Goal: Information Seeking & Learning: Learn about a topic

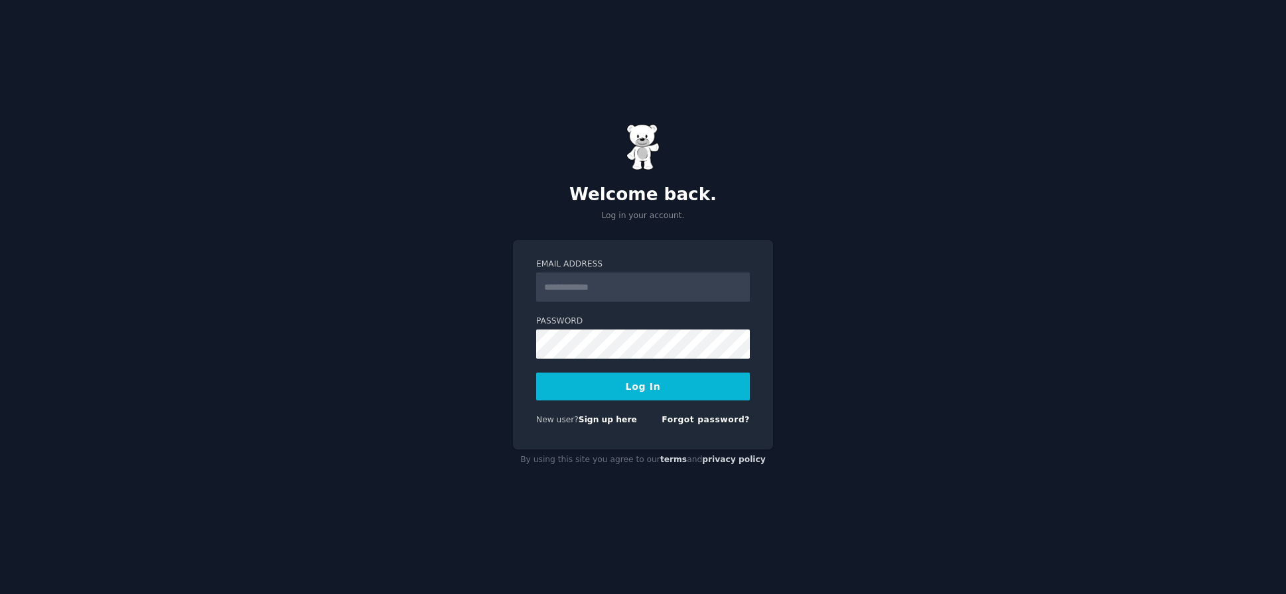
type input "**********"
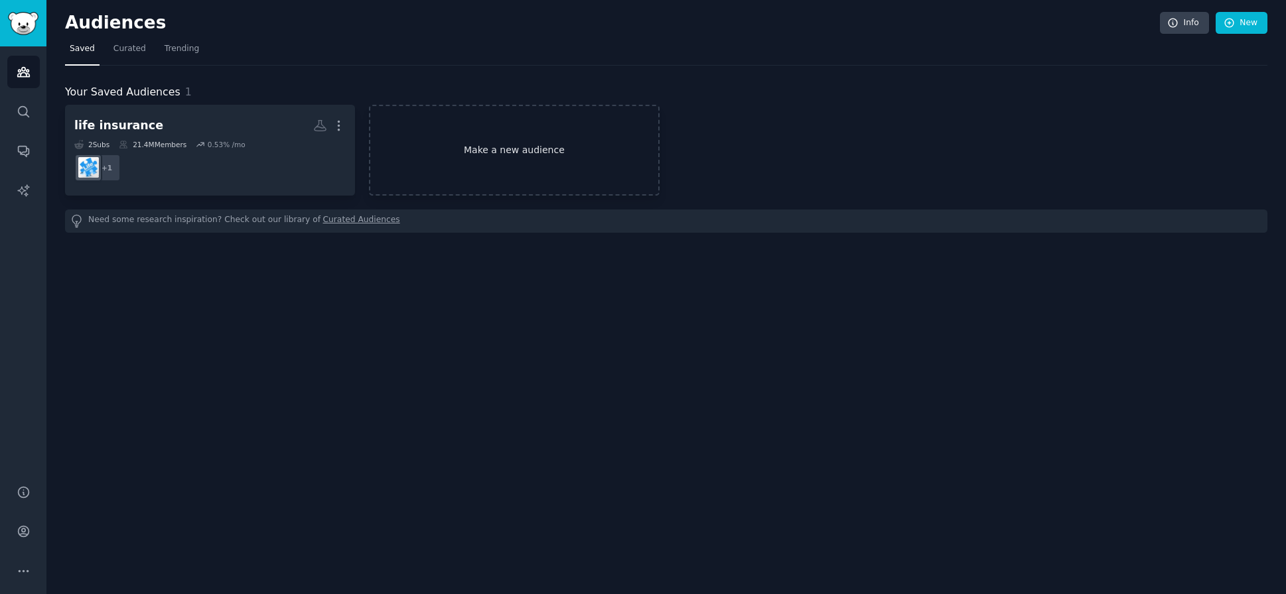
click at [474, 155] on link "Make a new audience" at bounding box center [514, 150] width 290 height 91
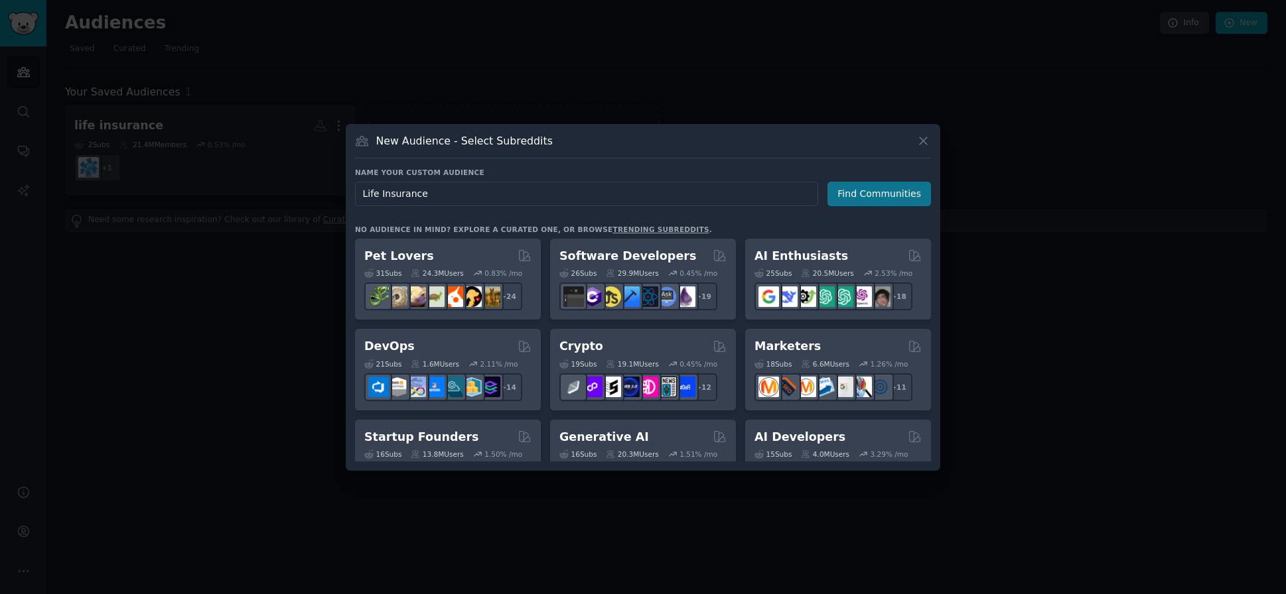
type input "Life Insurance"
click at [867, 198] on button "Find Communities" at bounding box center [879, 194] width 104 height 25
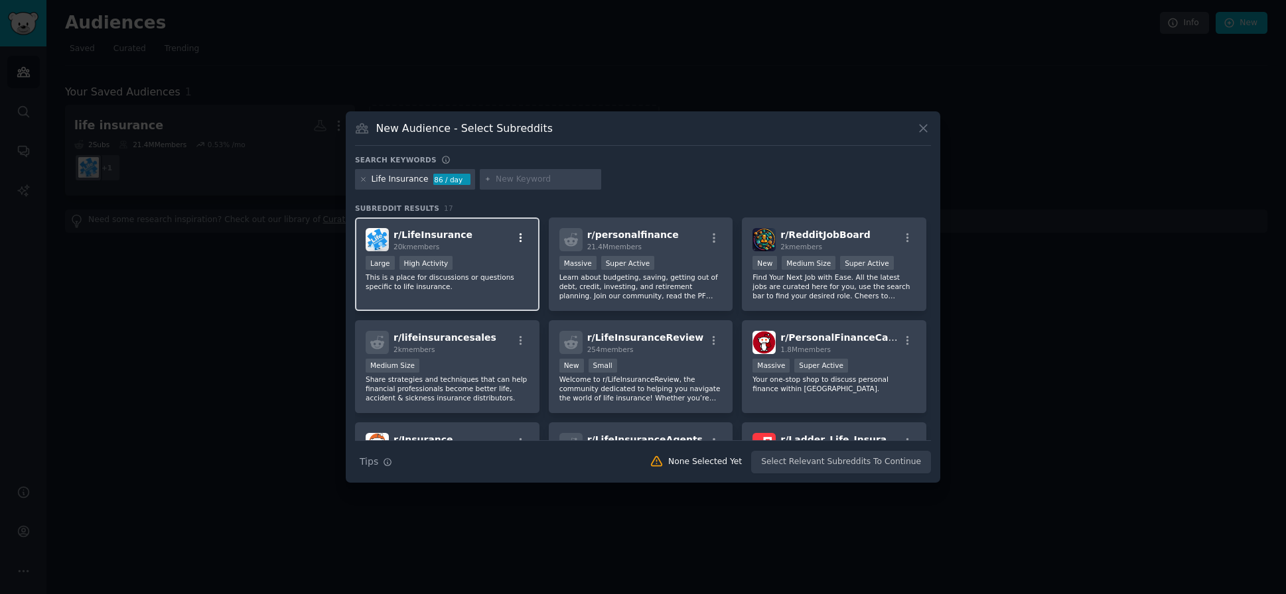
click at [519, 242] on icon "button" at bounding box center [520, 238] width 3 height 9
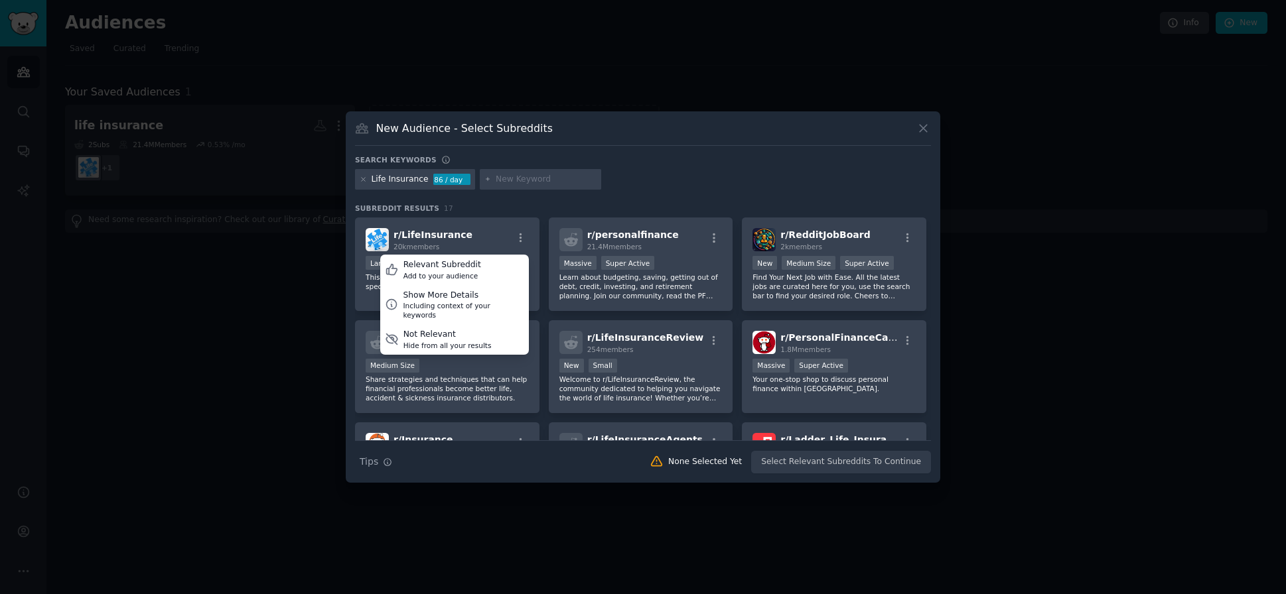
click at [545, 203] on div "Search keywords Life Insurance 86 / day Subreddit Results 17 r/ LifeInsurance 2…" at bounding box center [643, 314] width 576 height 319
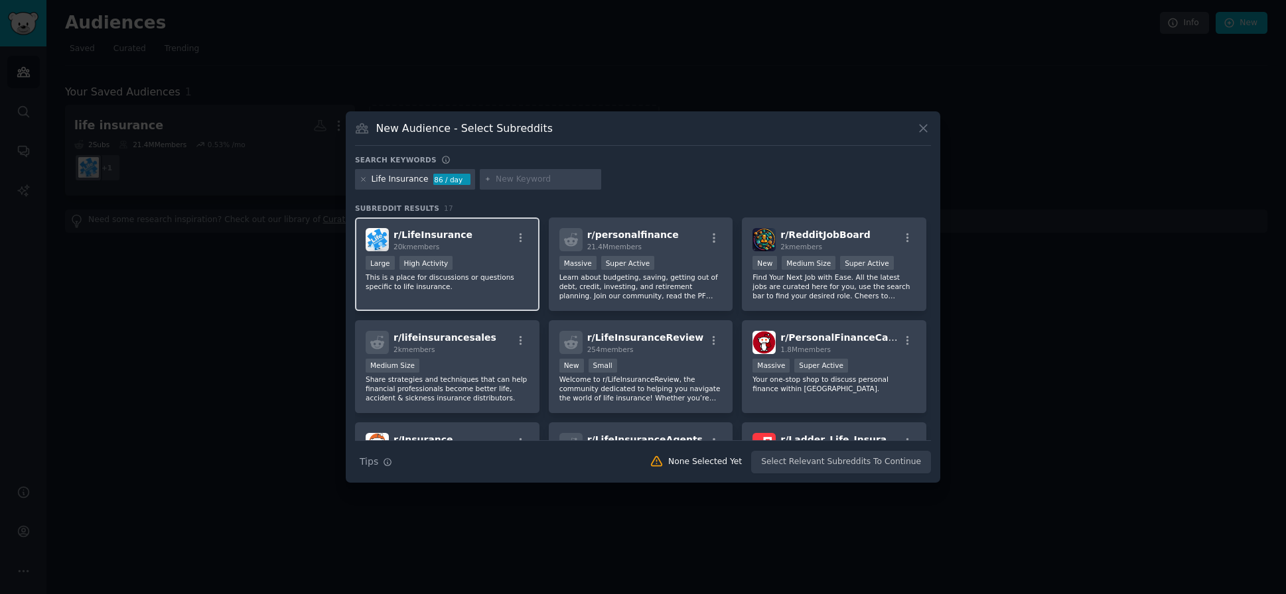
click at [476, 240] on div "r/ LifeInsurance 20k members" at bounding box center [447, 239] width 163 height 23
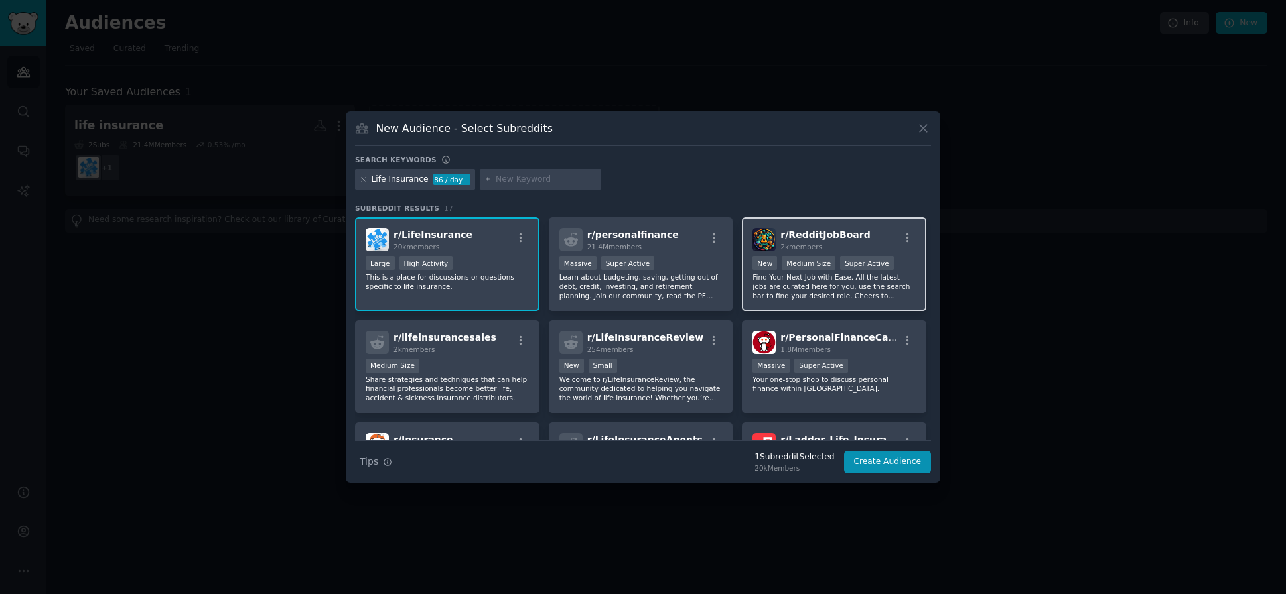
click at [838, 233] on span "r/ RedditJobBoard" at bounding box center [825, 235] width 90 height 11
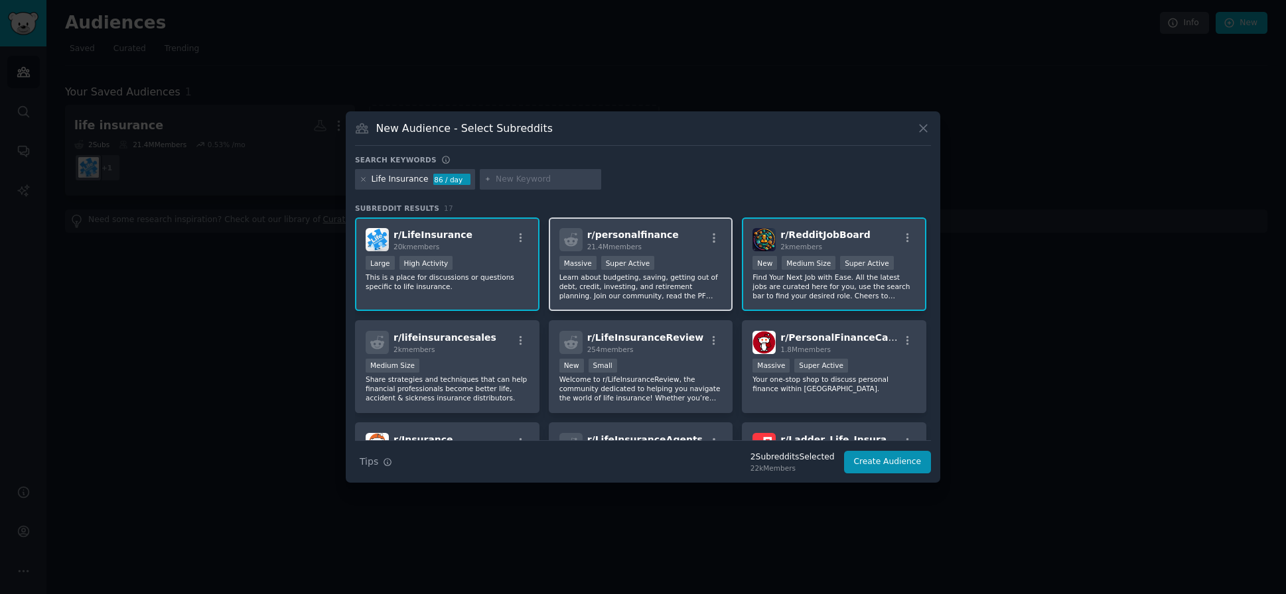
click at [702, 243] on div "r/ personalfinance 21.4M members" at bounding box center [640, 239] width 163 height 23
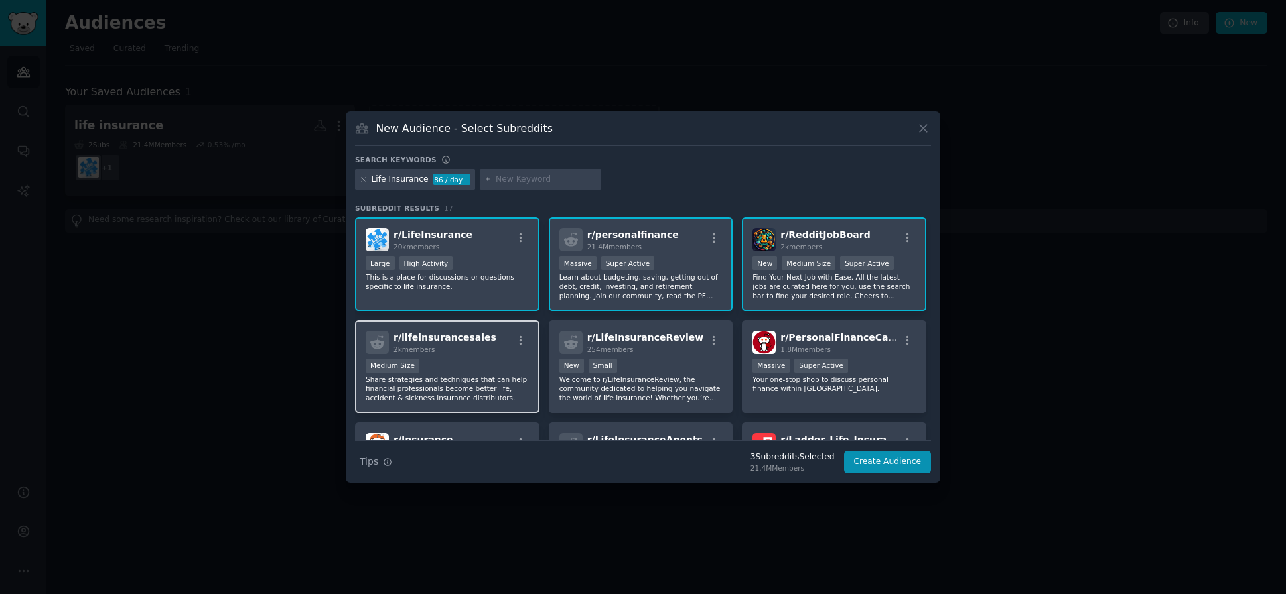
click at [460, 354] on div "2k members" at bounding box center [444, 349] width 103 height 9
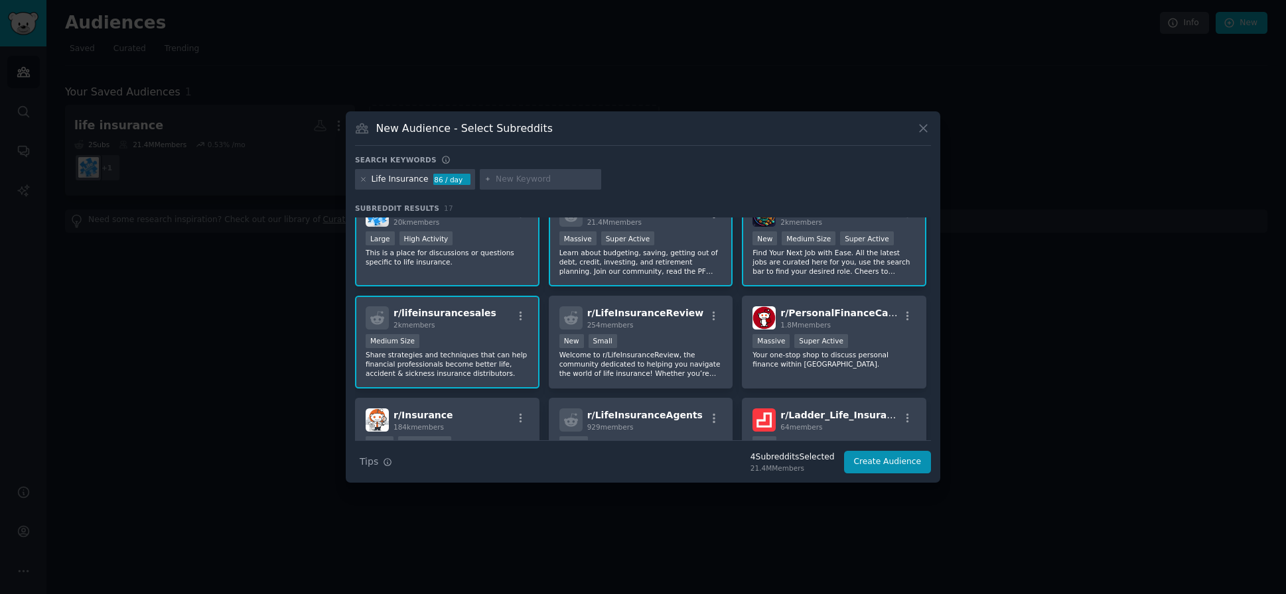
scroll to position [33, 0]
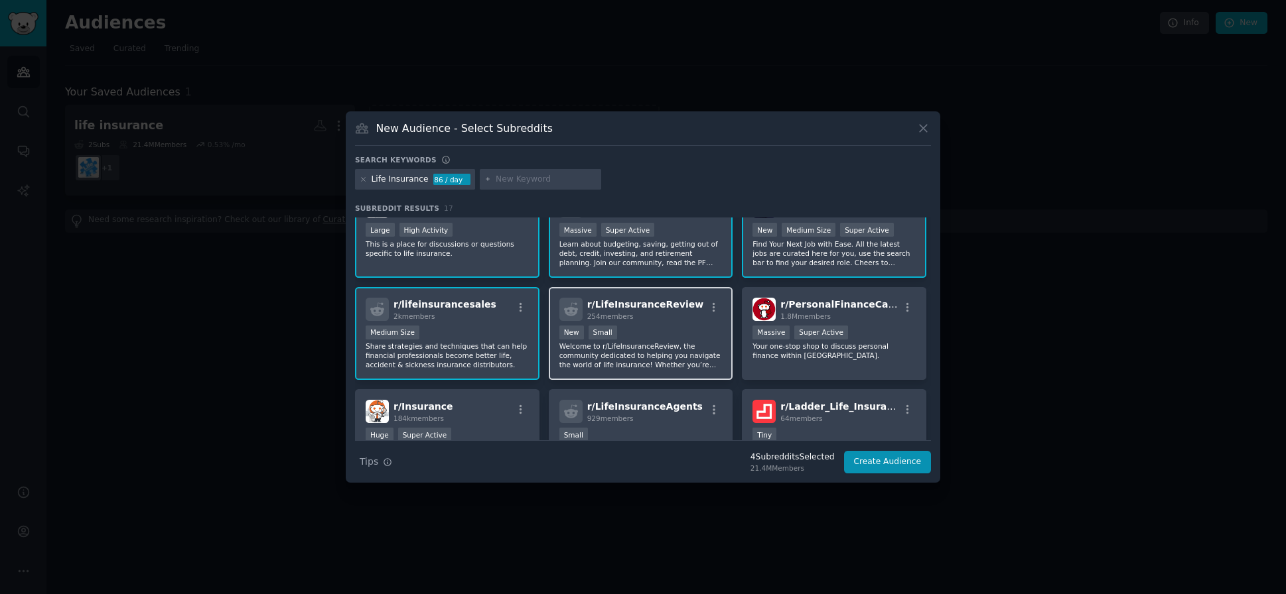
click at [661, 327] on div "100 - 1000 members New Small" at bounding box center [640, 334] width 163 height 17
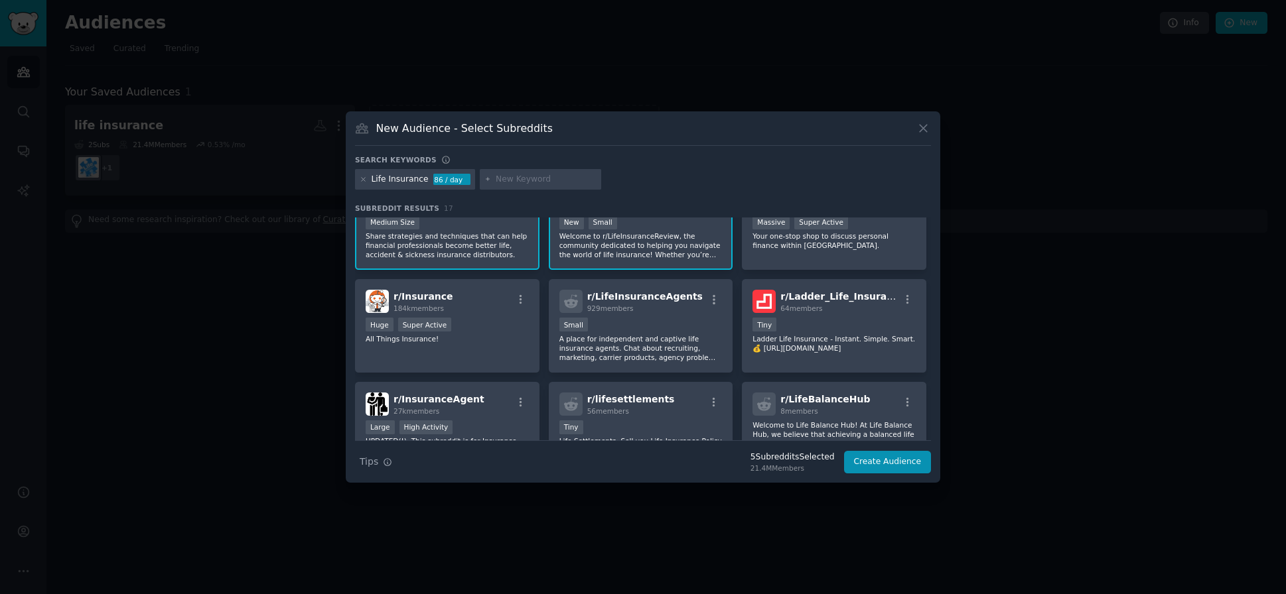
scroll to position [0, 0]
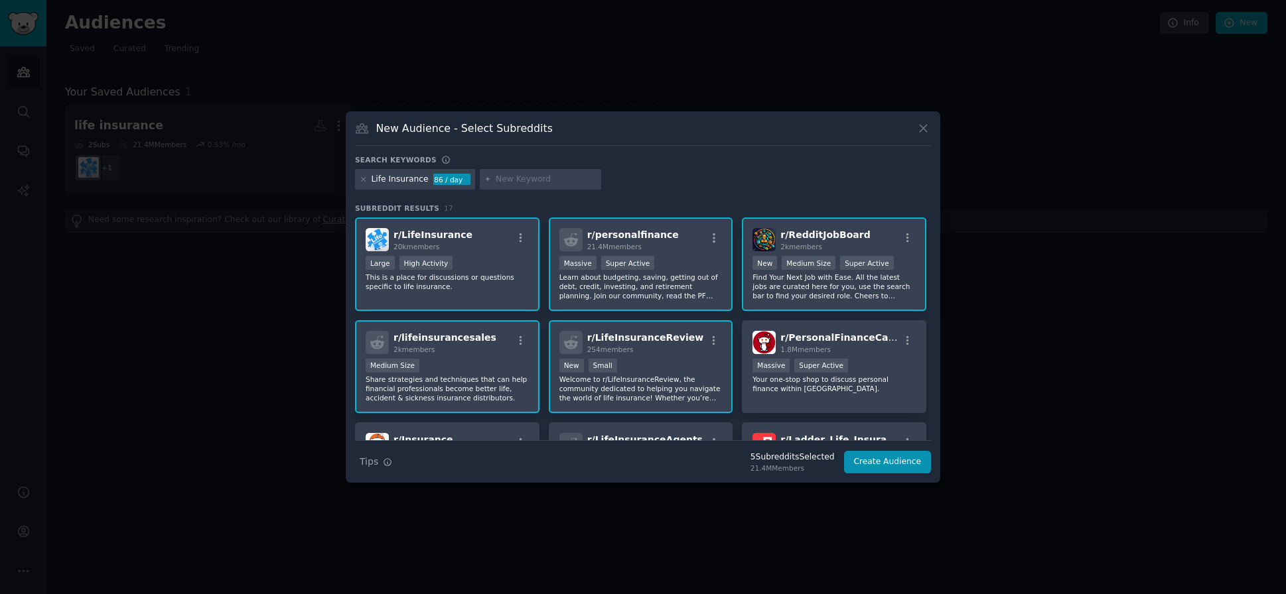
click at [495, 362] on div "Medium Size" at bounding box center [447, 367] width 163 height 17
click at [621, 350] on span "254 members" at bounding box center [610, 350] width 46 height 8
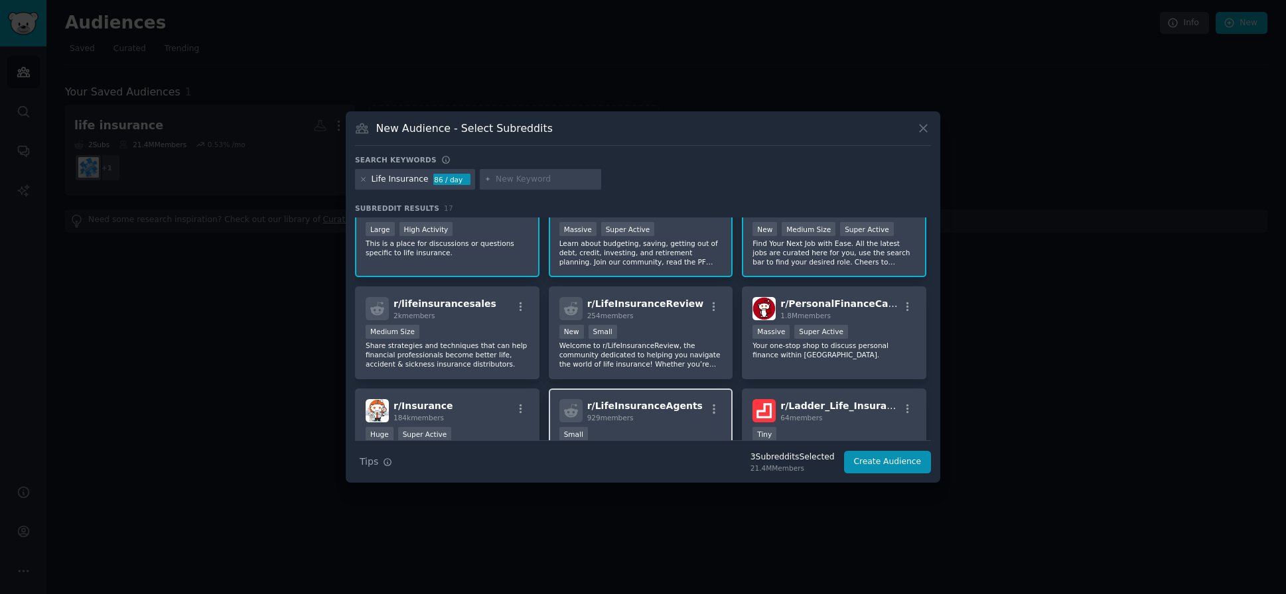
scroll to position [51, 0]
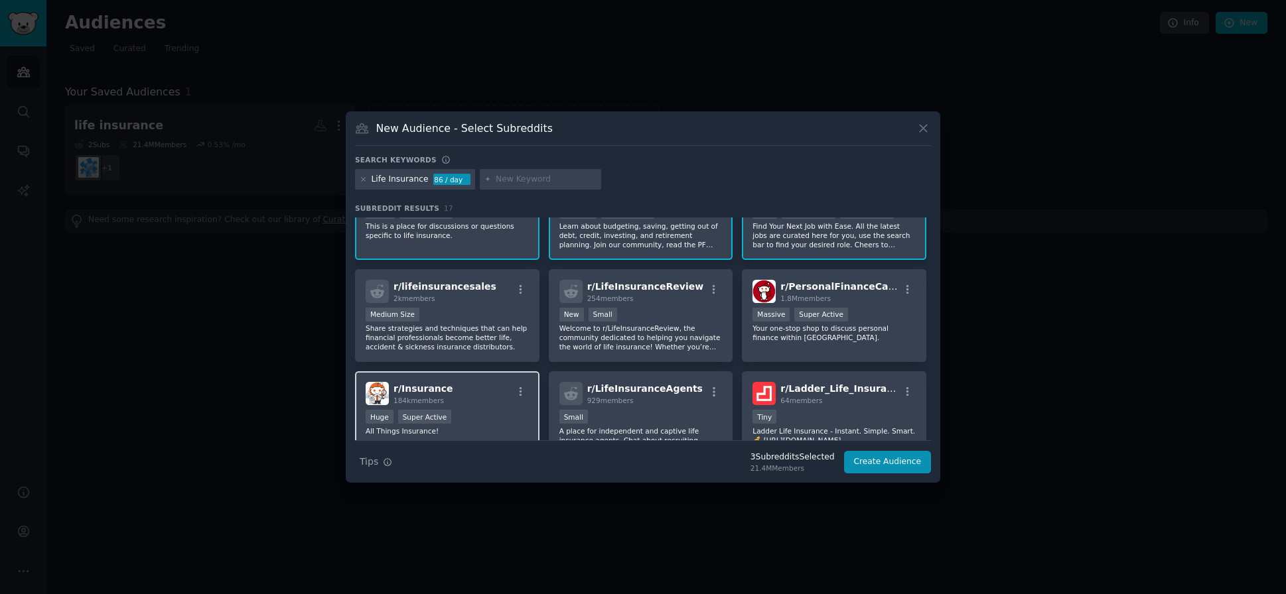
click at [466, 403] on div "r/ Insurance 184k members" at bounding box center [447, 393] width 163 height 23
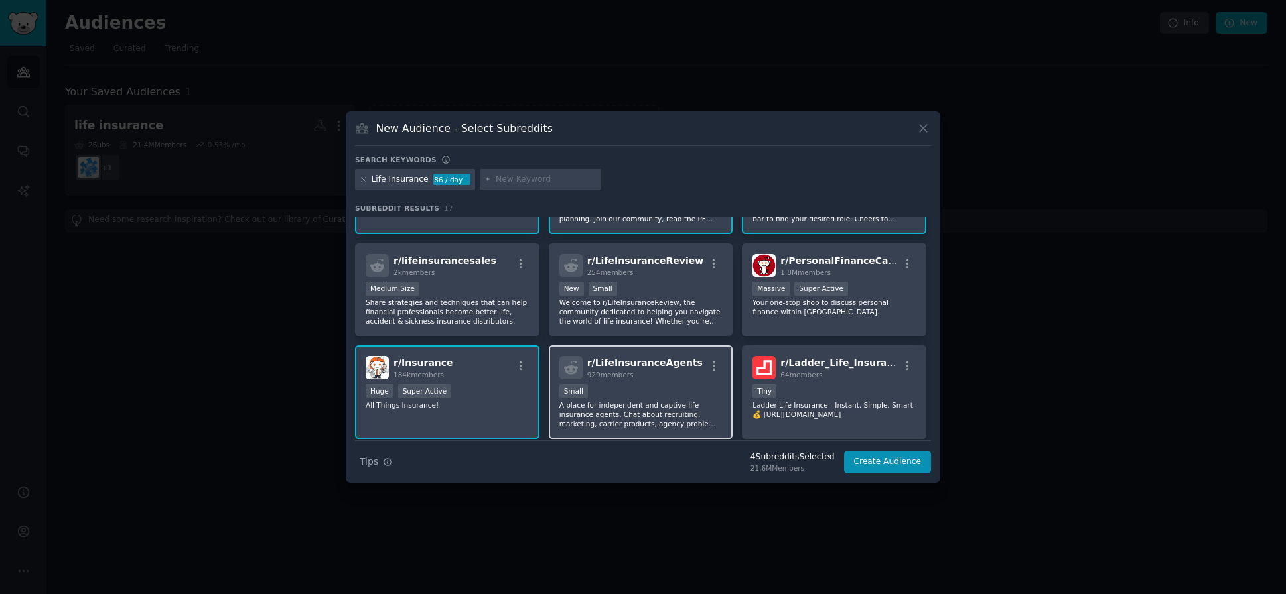
click at [654, 388] on div "100 - 1000 members Small" at bounding box center [640, 392] width 163 height 17
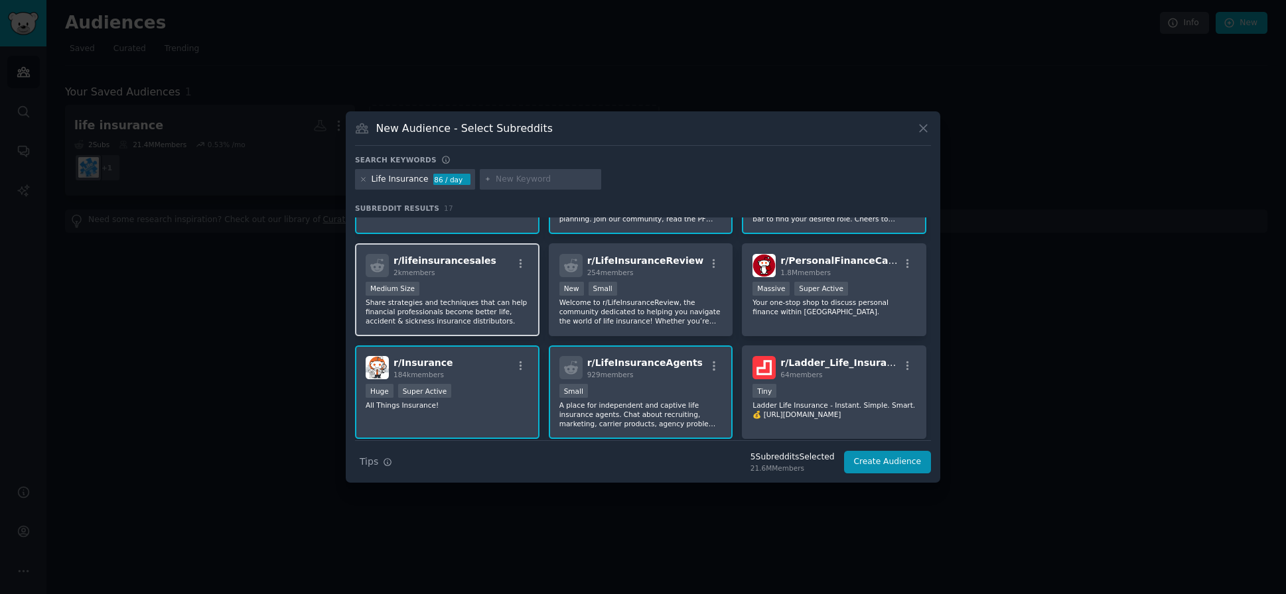
click at [494, 291] on div "1000 - 10,000 members Medium Size" at bounding box center [447, 290] width 163 height 17
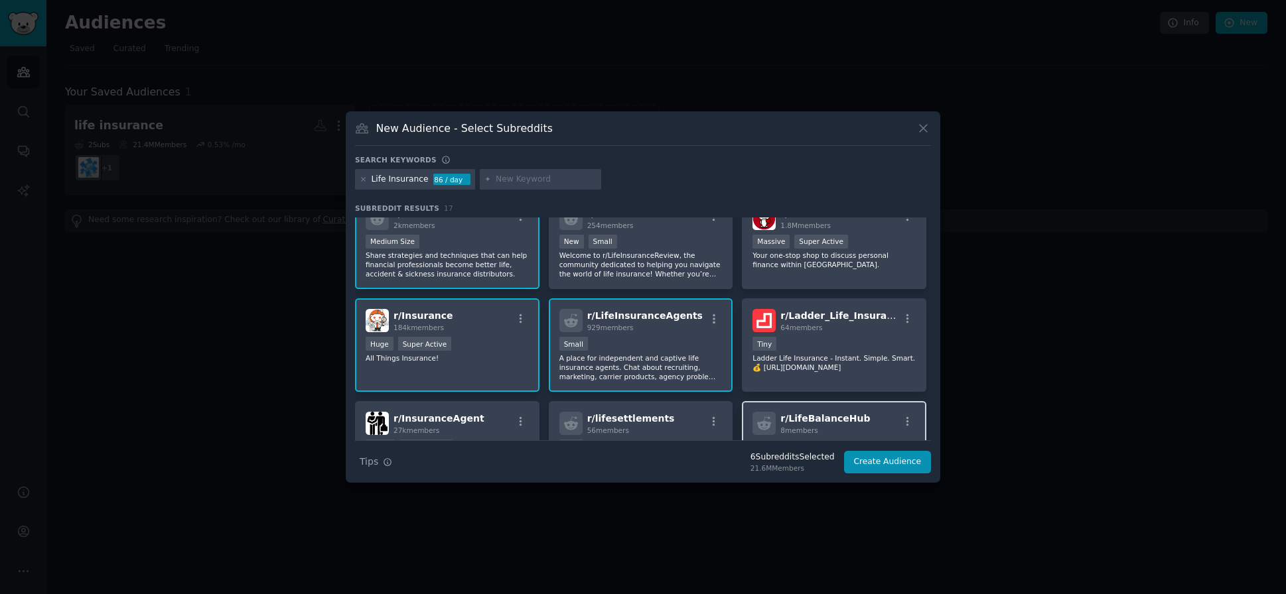
scroll to position [169, 0]
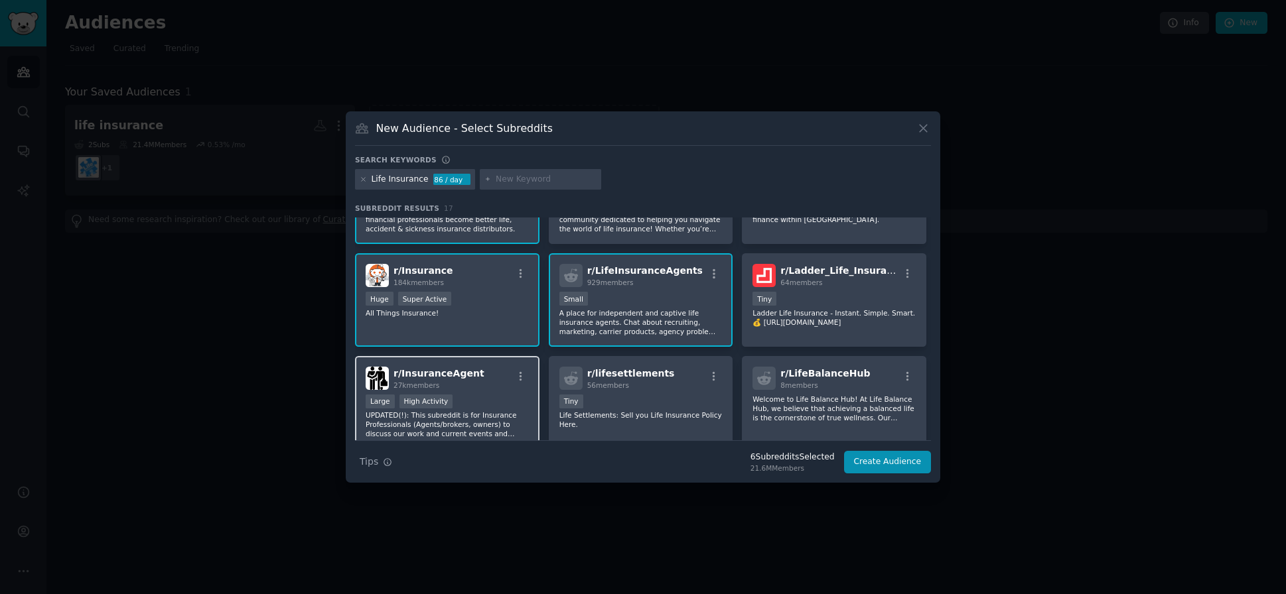
click at [474, 394] on div "r/ InsuranceAgent 27k members Large High Activity UPDATED(!): This subreddit is…" at bounding box center [447, 403] width 184 height 94
click at [887, 462] on button "Create Audience" at bounding box center [888, 462] width 88 height 23
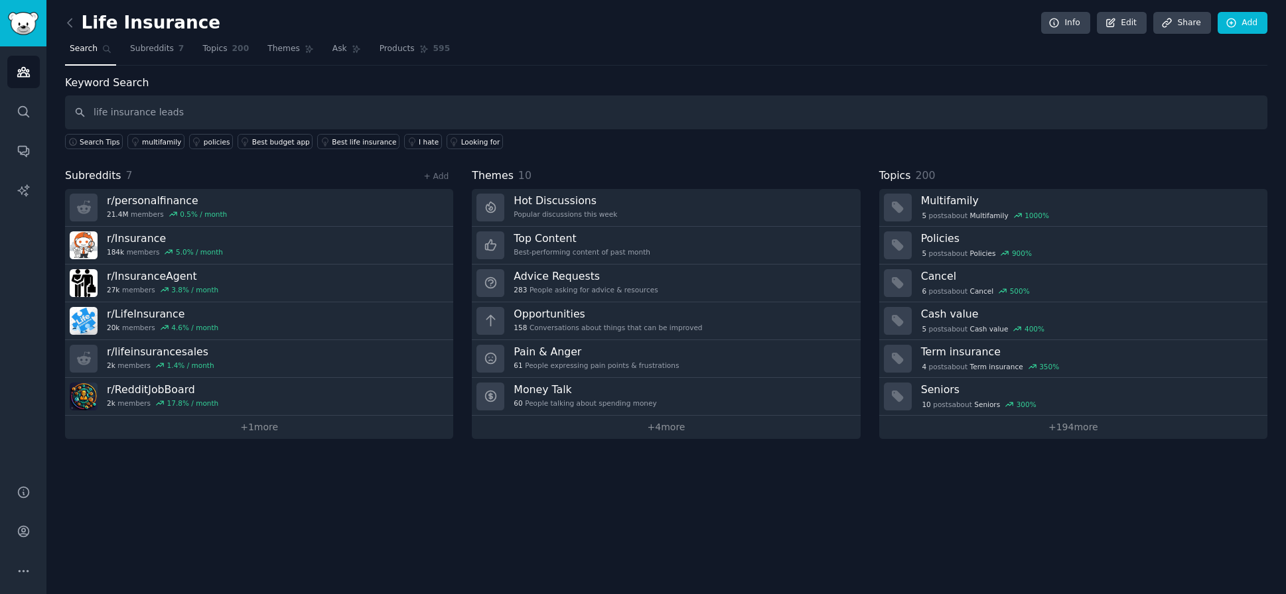
type input "life insurance leads"
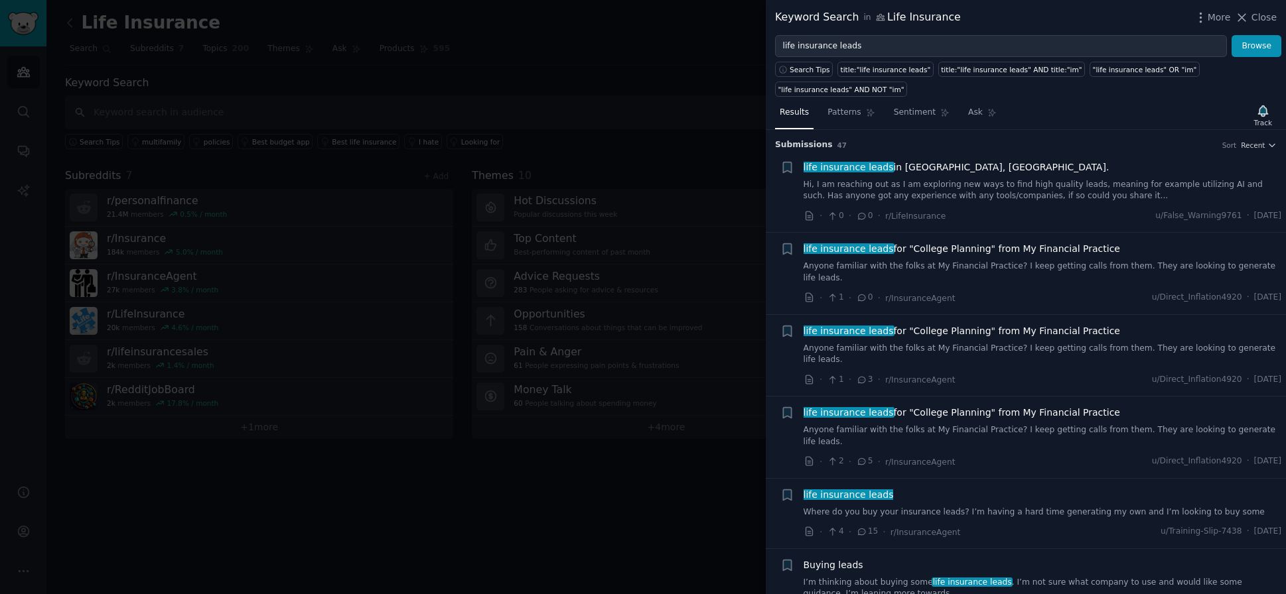
click at [665, 74] on div at bounding box center [643, 297] width 1286 height 594
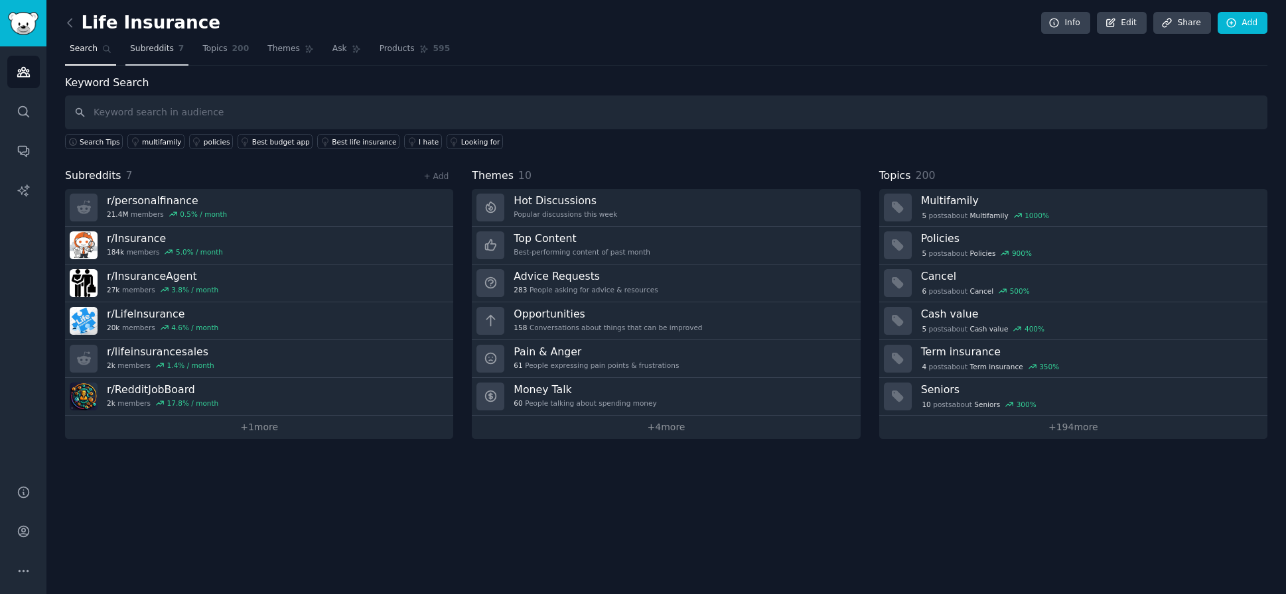
click at [152, 48] on span "Subreddits" at bounding box center [152, 49] width 44 height 12
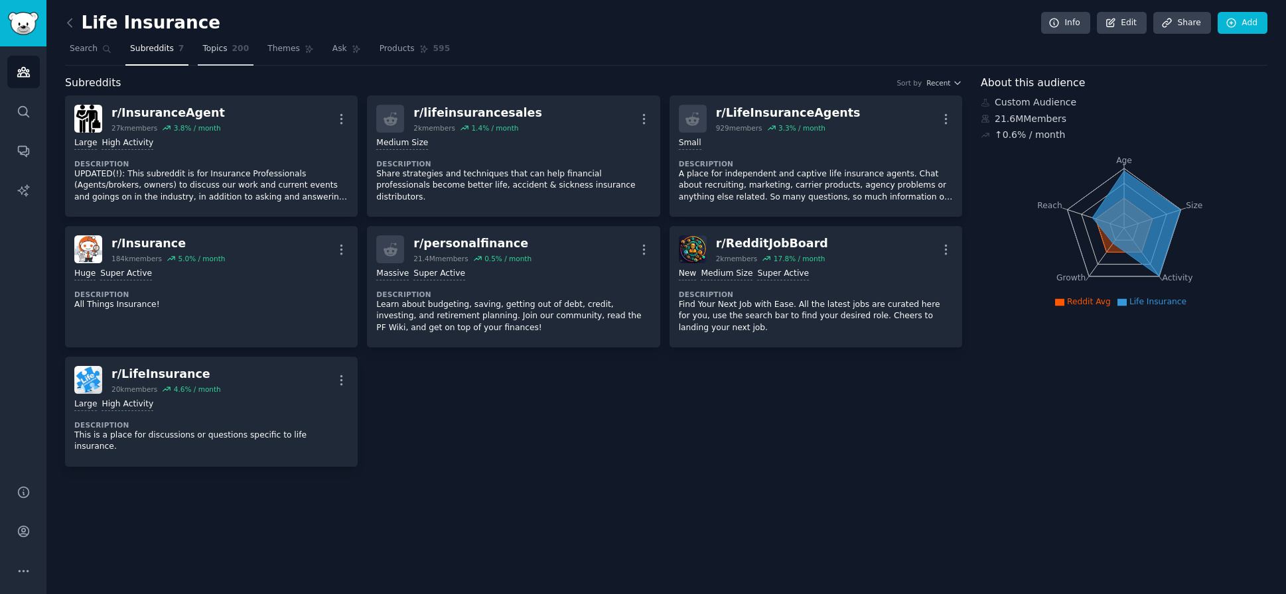
click at [214, 53] on span "Topics" at bounding box center [214, 49] width 25 height 12
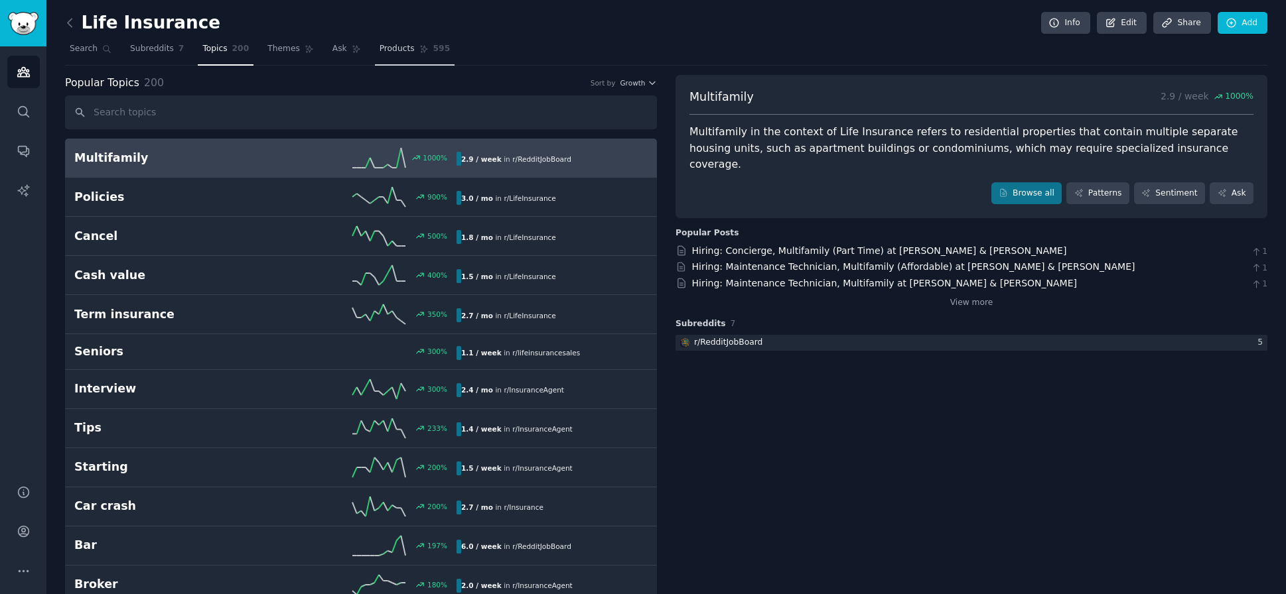
click at [404, 60] on link "Products 595" at bounding box center [415, 51] width 80 height 27
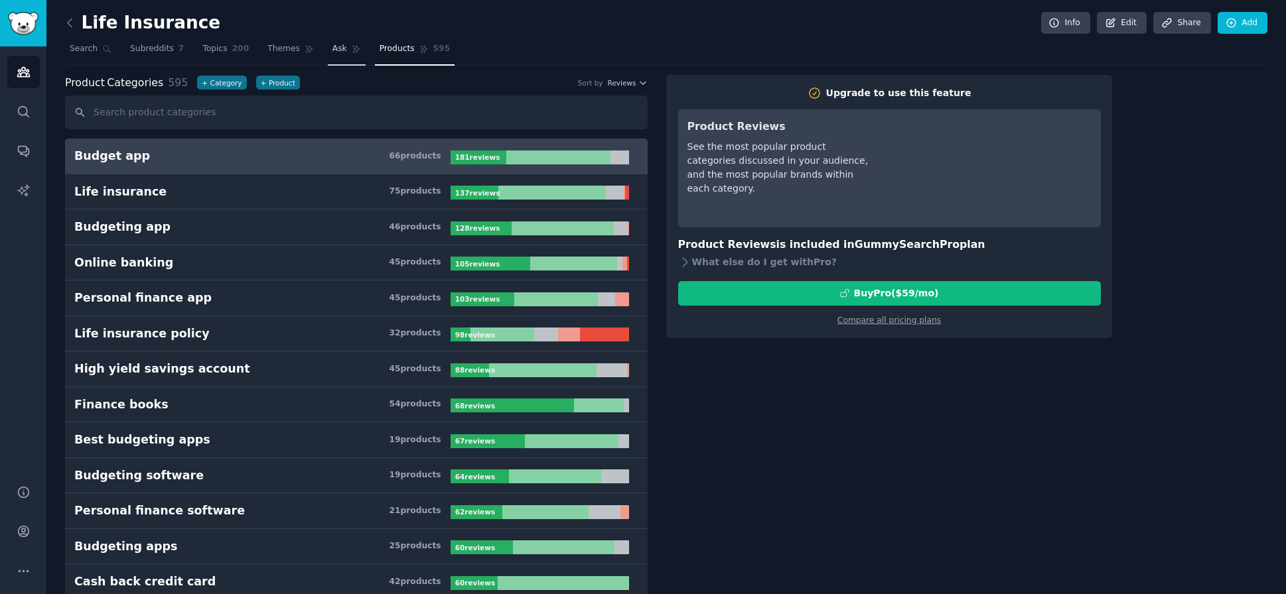
click at [347, 58] on link "Ask" at bounding box center [347, 51] width 38 height 27
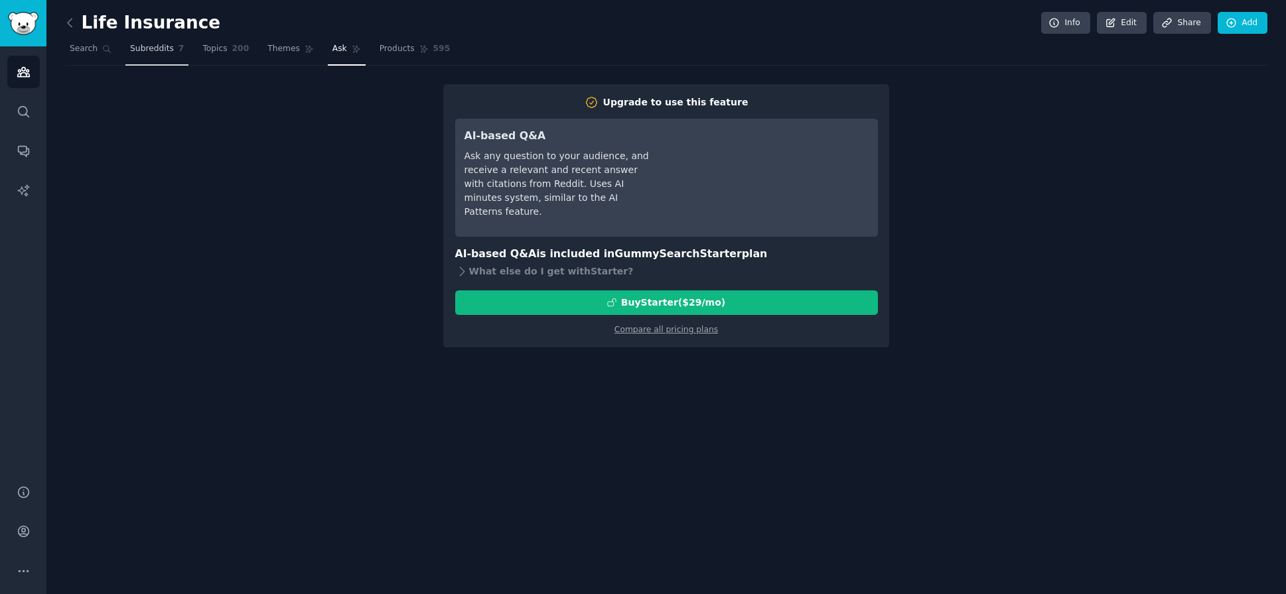
click at [154, 46] on span "Subreddits" at bounding box center [152, 49] width 44 height 12
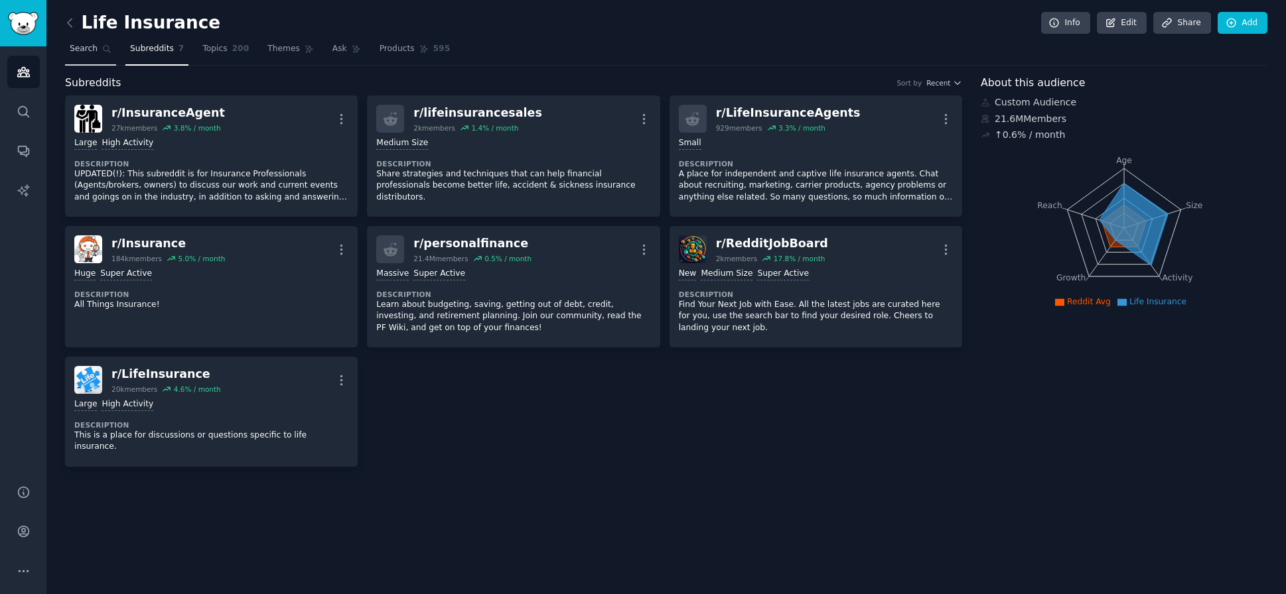
click at [96, 48] on span "Search" at bounding box center [84, 49] width 28 height 12
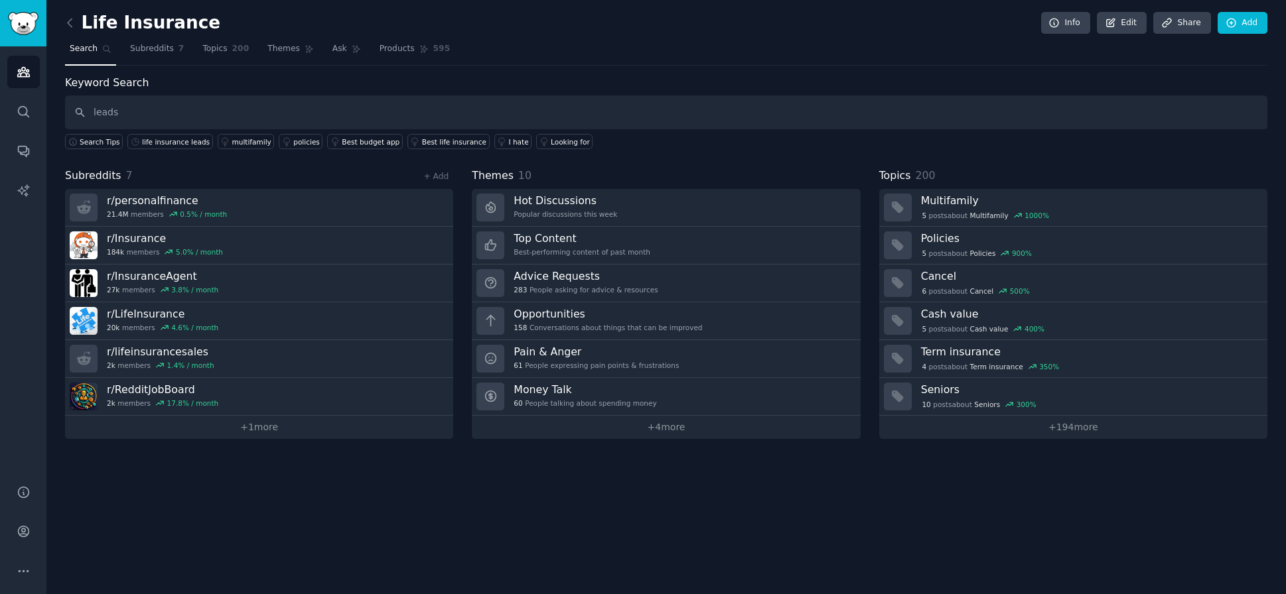
type input "leads"
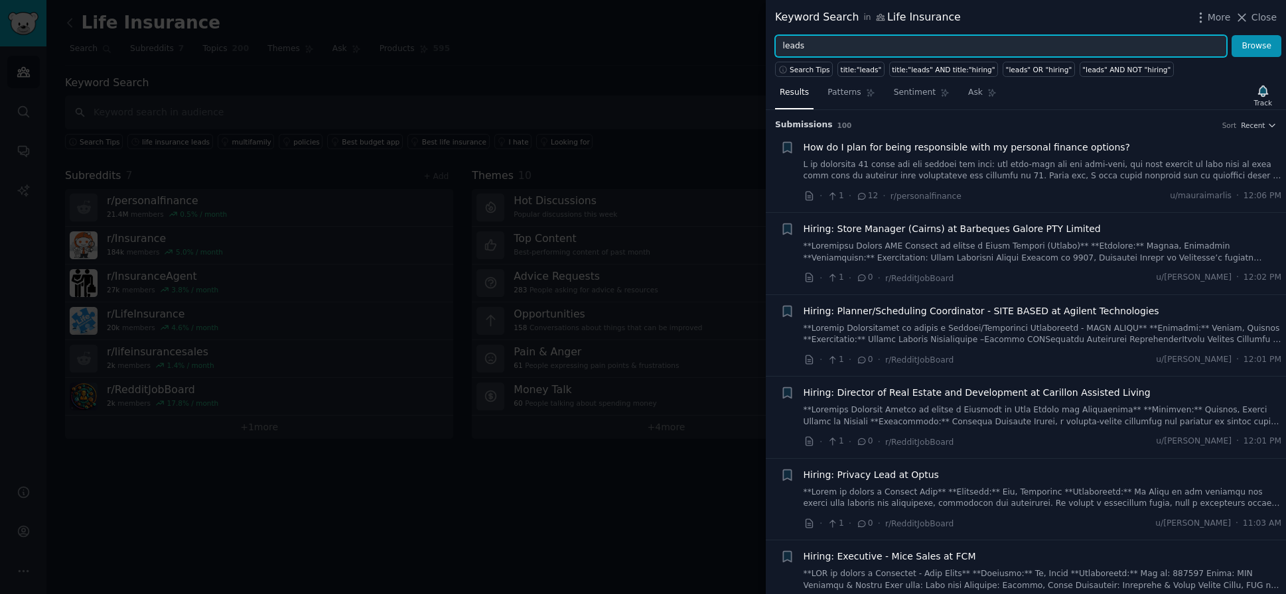
click at [892, 50] on input "leads" at bounding box center [1001, 46] width 452 height 23
type input "sales"
click at [1257, 46] on button "Browse" at bounding box center [1256, 46] width 50 height 23
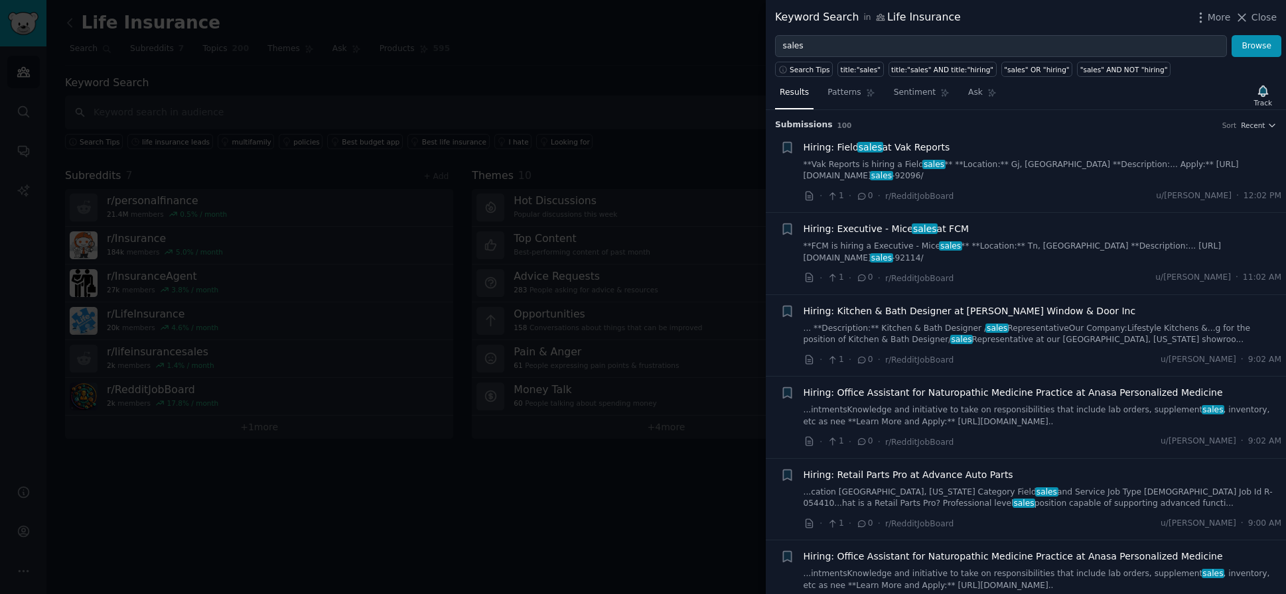
click at [644, 505] on div at bounding box center [643, 297] width 1286 height 594
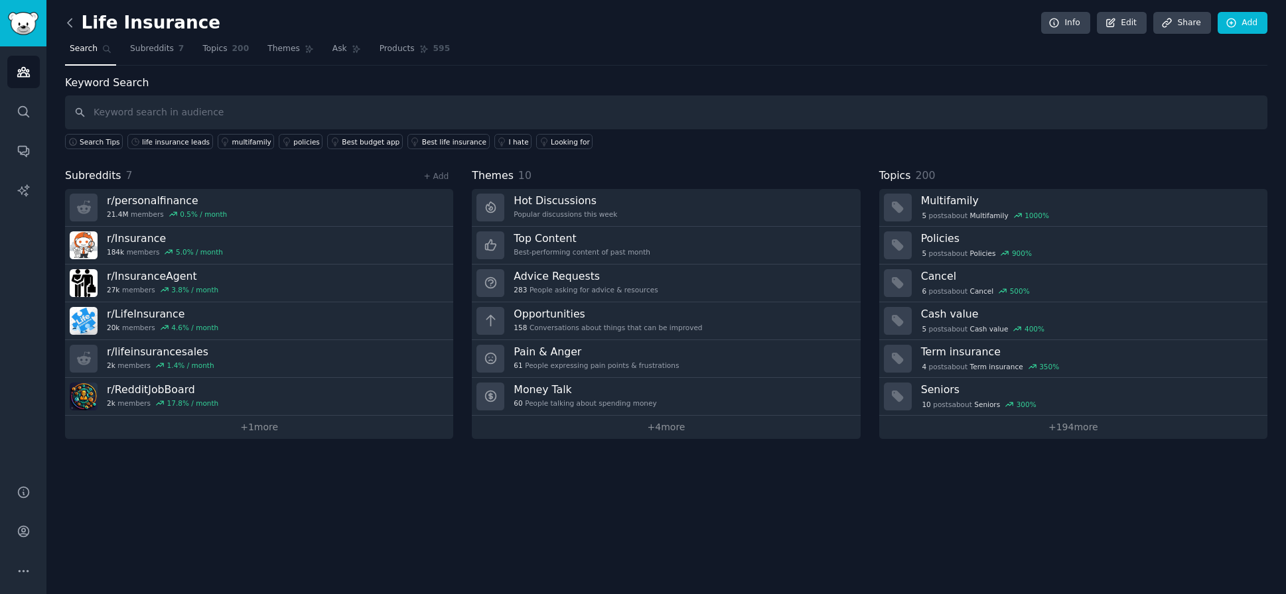
click at [71, 21] on icon at bounding box center [70, 23] width 14 height 14
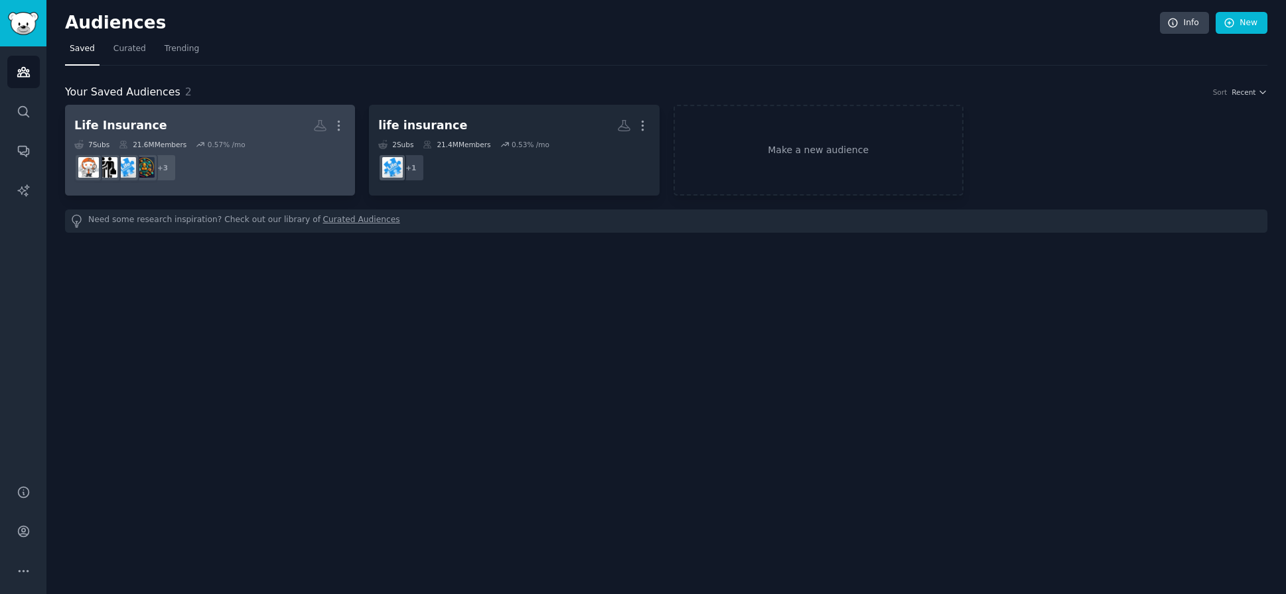
click at [236, 148] on div "0.57 % /mo" at bounding box center [227, 144] width 38 height 9
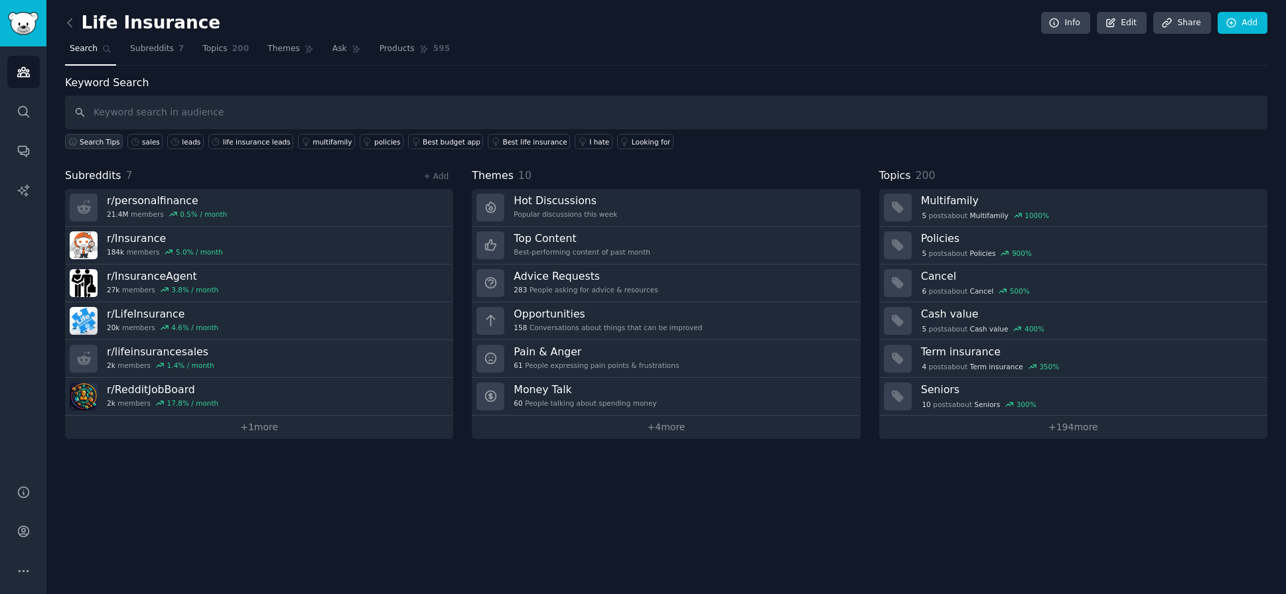
click at [95, 143] on span "Search Tips" at bounding box center [100, 141] width 40 height 9
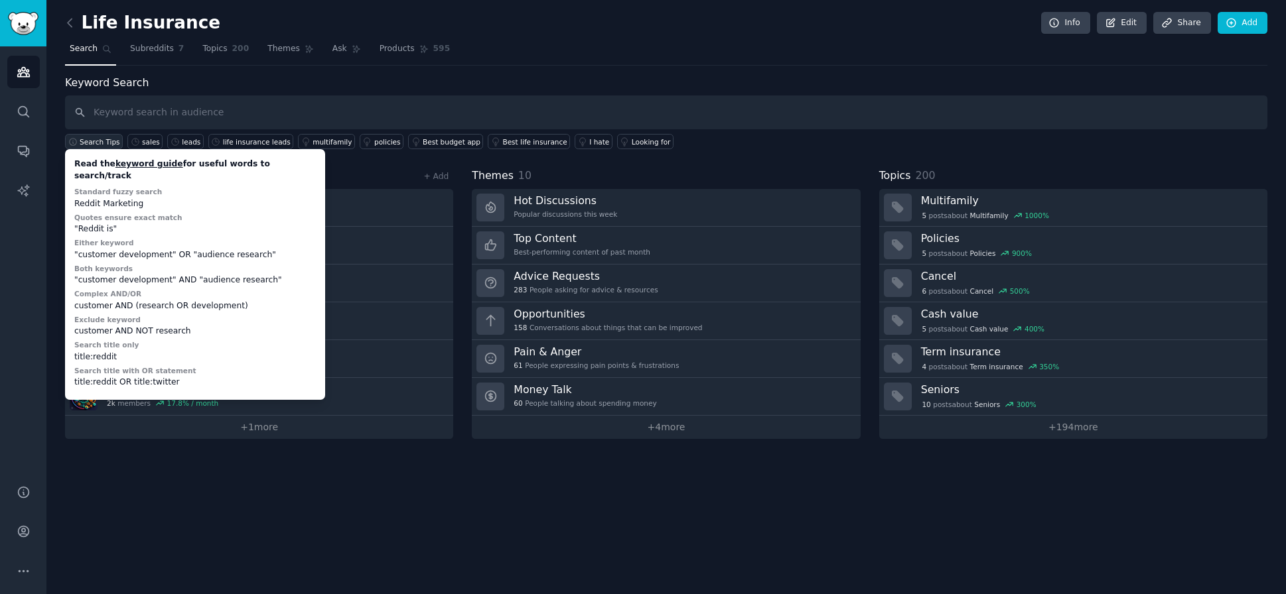
click at [95, 143] on span "Search Tips" at bounding box center [100, 141] width 40 height 9
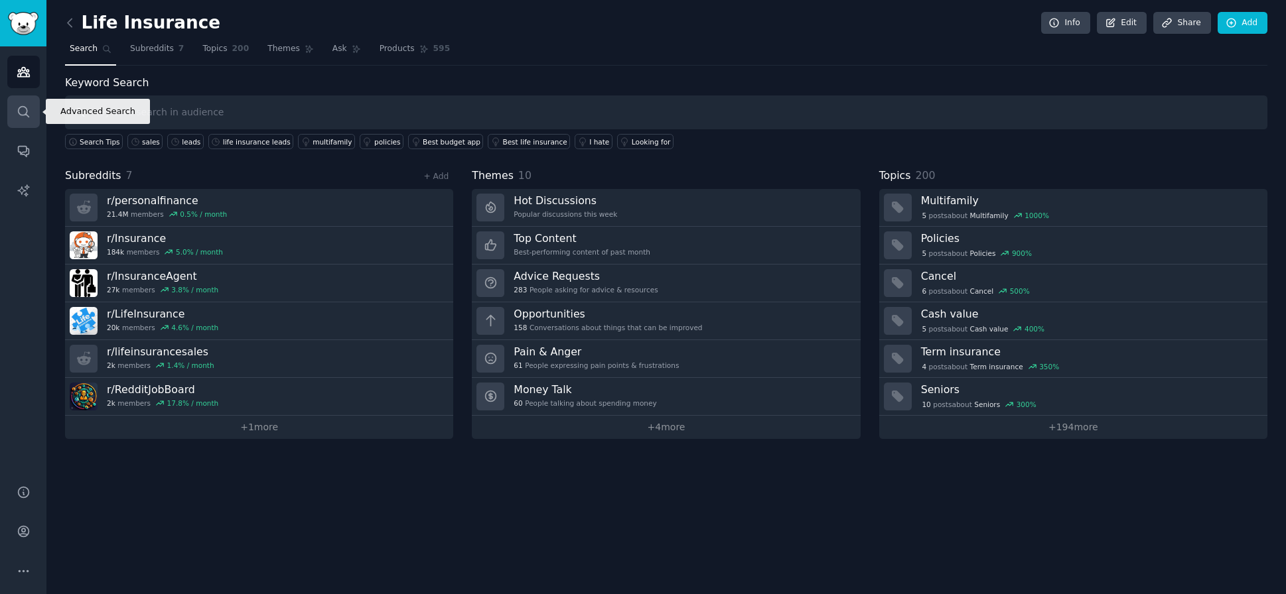
click at [31, 114] on link "Search" at bounding box center [23, 112] width 33 height 33
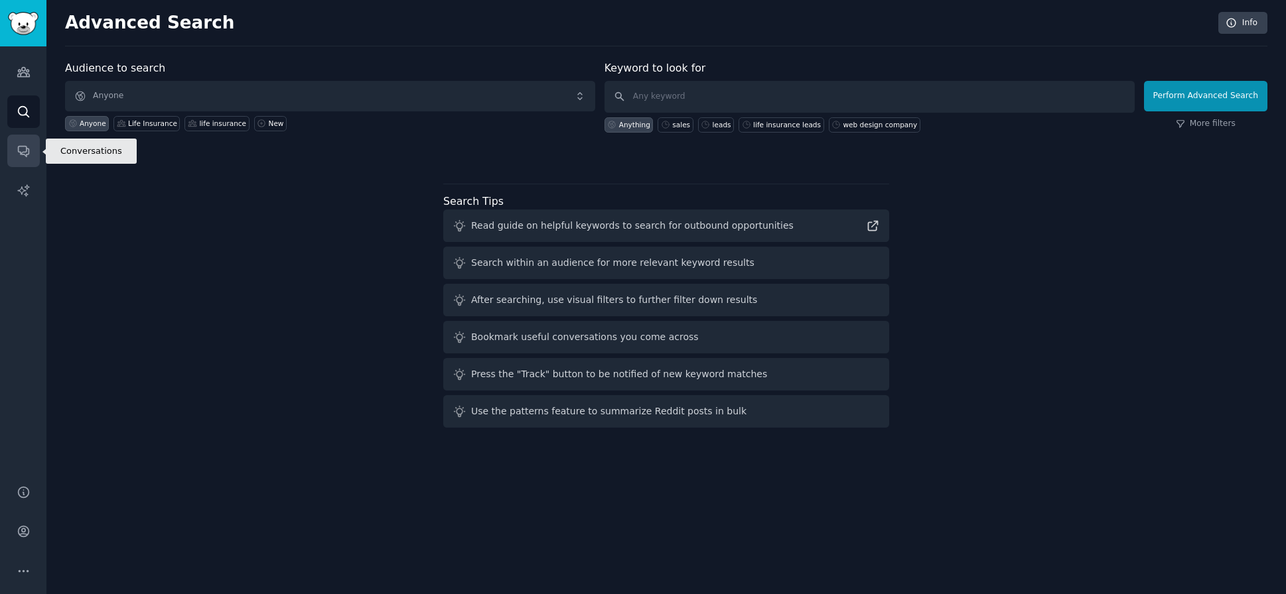
click at [31, 143] on link "Conversations" at bounding box center [23, 151] width 33 height 33
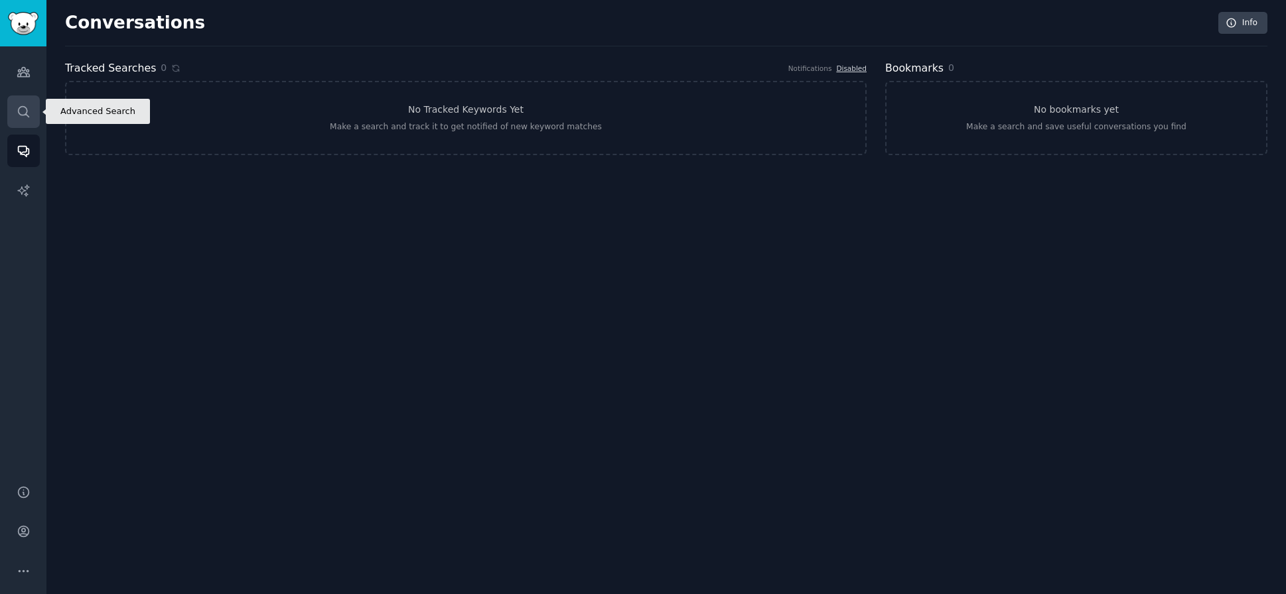
click at [35, 115] on link "Search" at bounding box center [23, 112] width 33 height 33
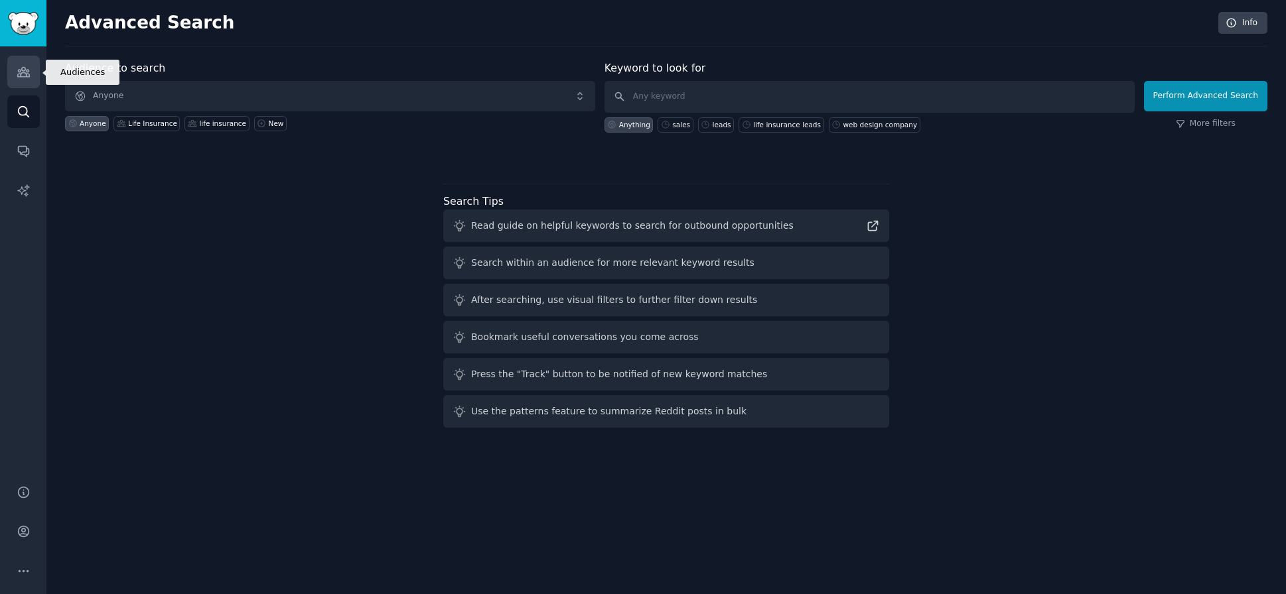
click at [35, 71] on link "Audiences" at bounding box center [23, 72] width 33 height 33
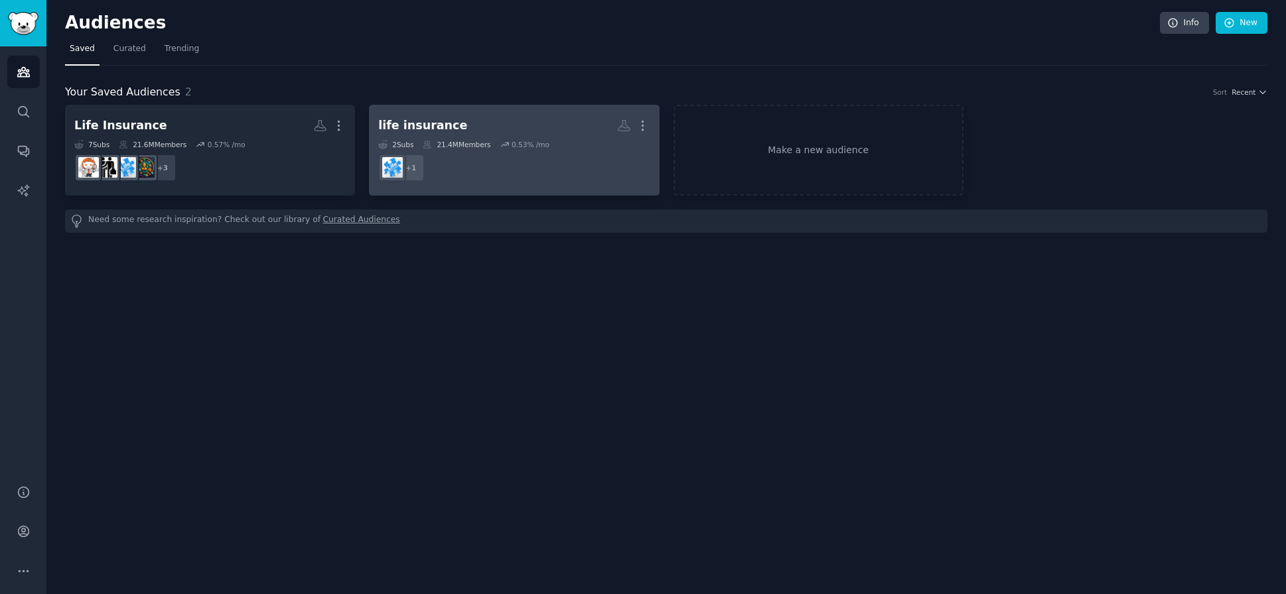
click at [456, 171] on dd "r/LifeInsurance + 1" at bounding box center [513, 167] width 271 height 37
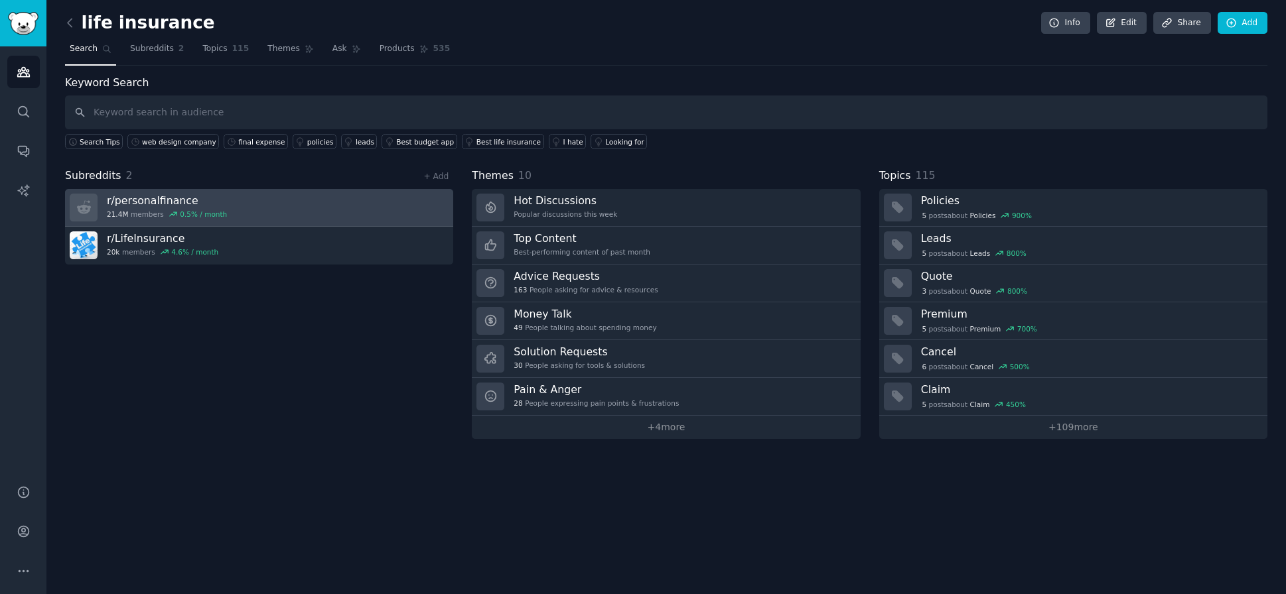
click at [259, 199] on link "r/ personalfinance 21.4M members 0.5 % / month" at bounding box center [259, 208] width 388 height 38
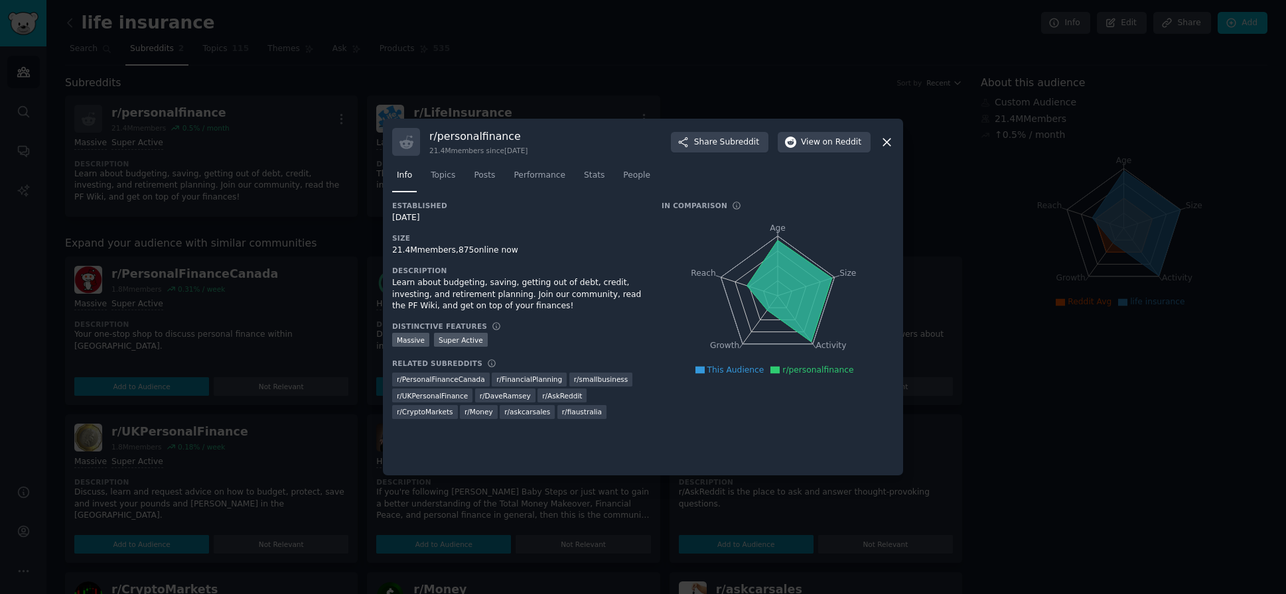
click at [320, 289] on div at bounding box center [643, 297] width 1286 height 594
click at [890, 145] on icon at bounding box center [887, 142] width 14 height 14
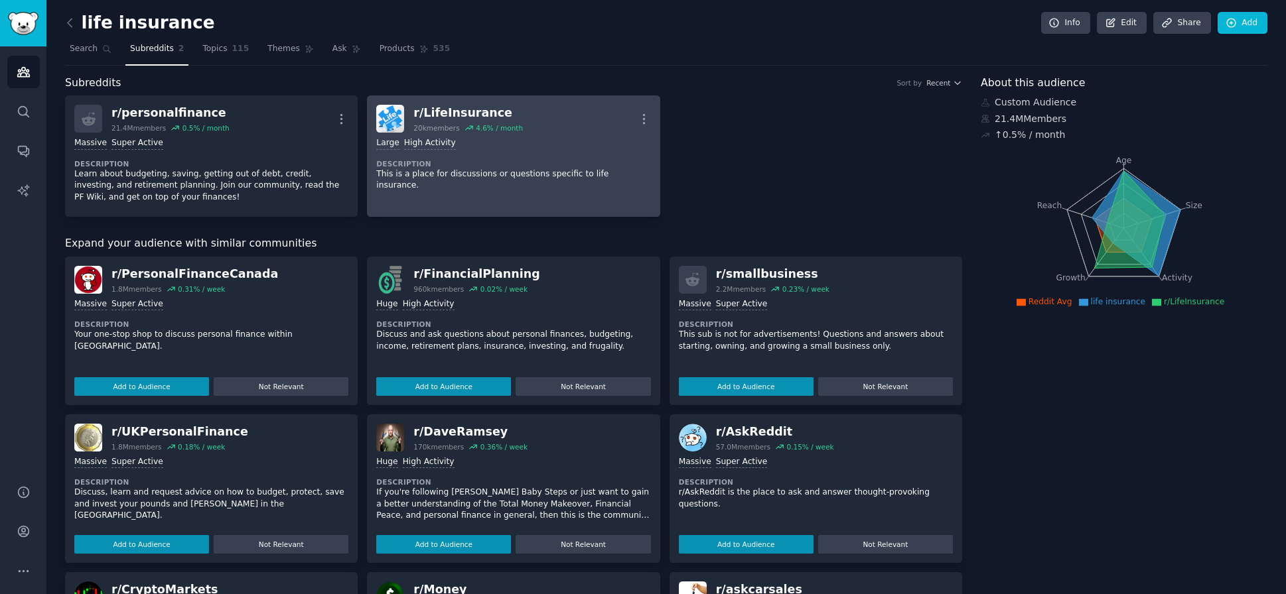
click at [593, 196] on link "r/ LifeInsurance 20k members 4.6 % / month More Large High Activity Description…" at bounding box center [513, 156] width 293 height 121
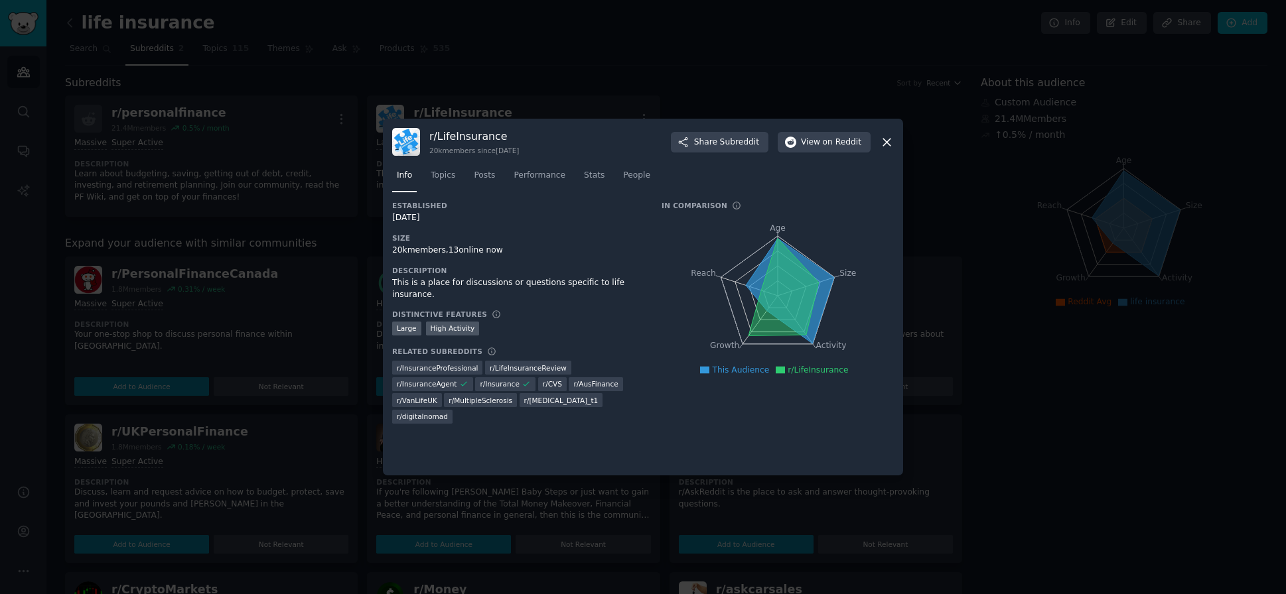
click at [891, 139] on icon at bounding box center [887, 142] width 14 height 14
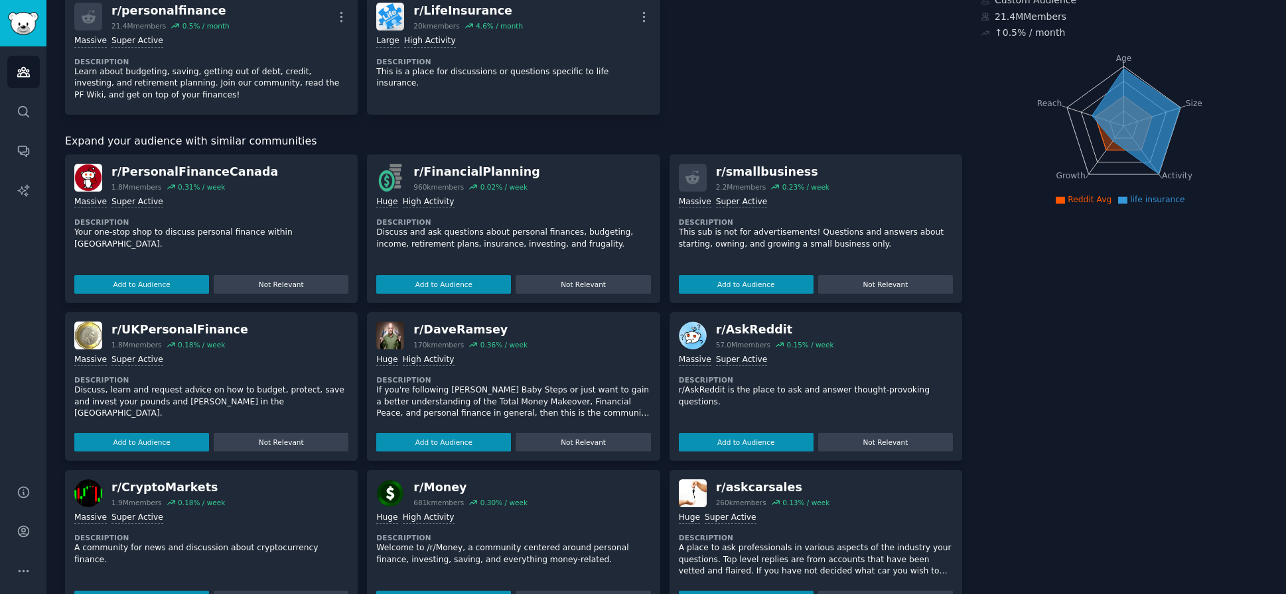
scroll to position [171, 0]
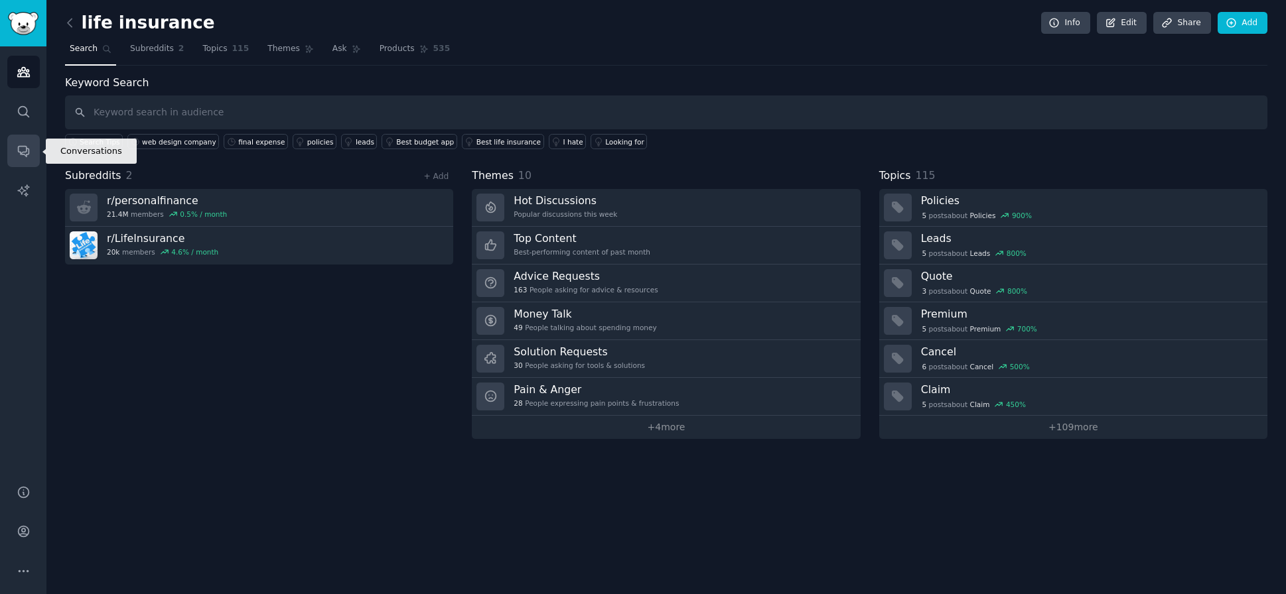
click at [27, 148] on icon "Sidebar" at bounding box center [23, 152] width 11 height 11
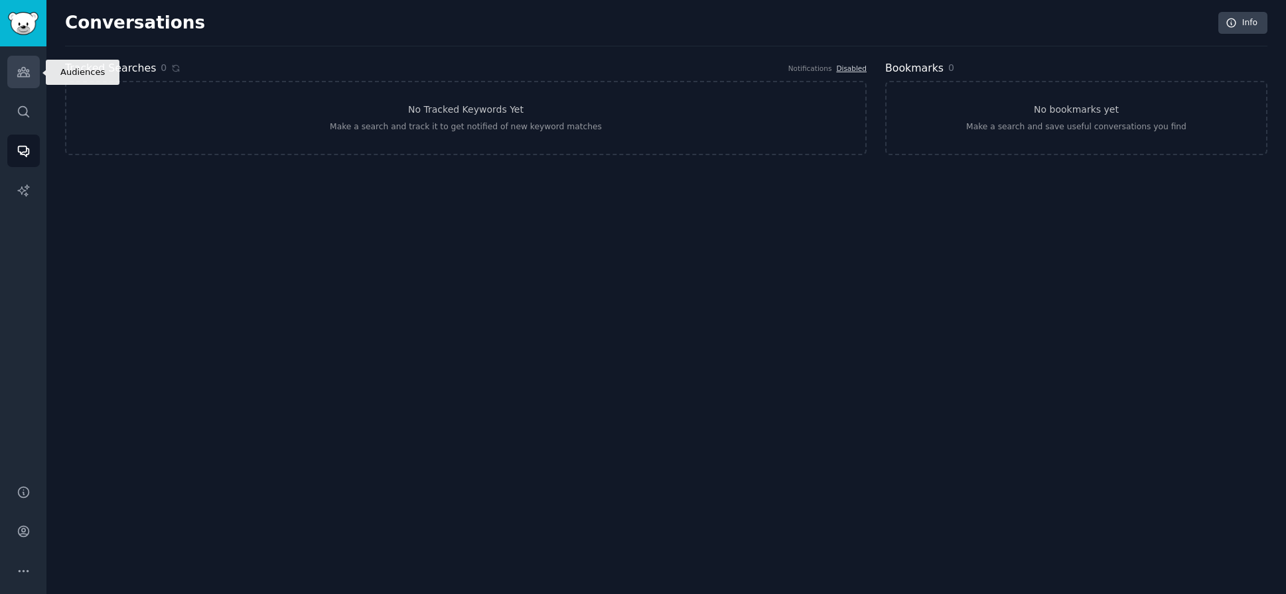
click at [33, 72] on link "Audiences" at bounding box center [23, 72] width 33 height 33
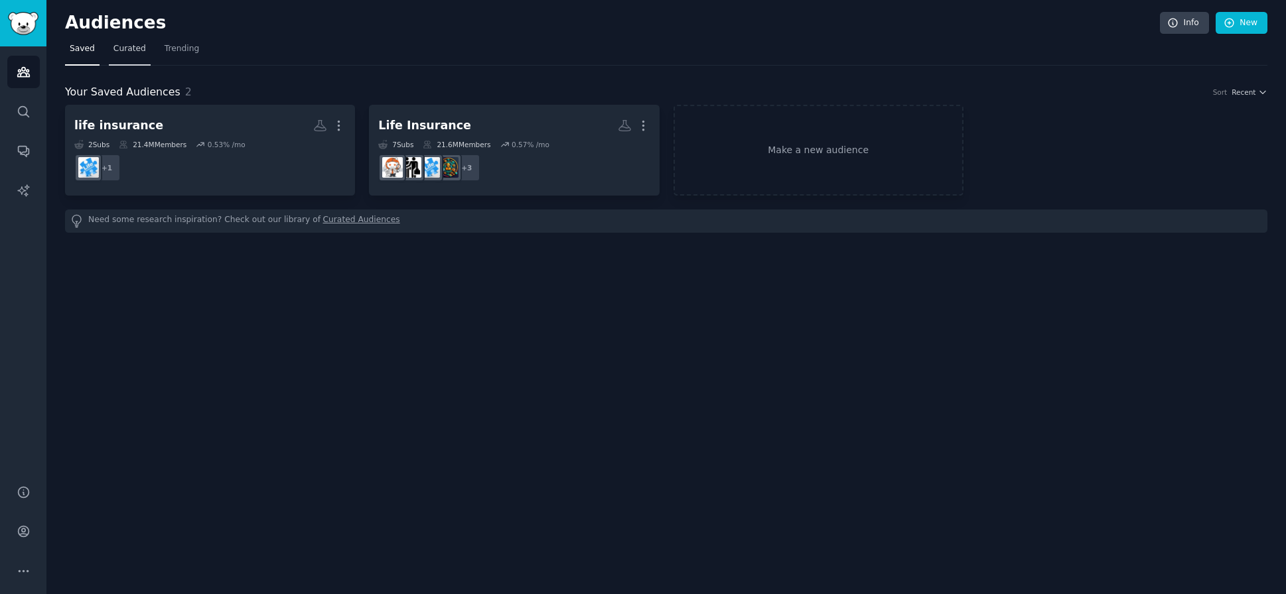
click at [139, 48] on span "Curated" at bounding box center [129, 49] width 33 height 12
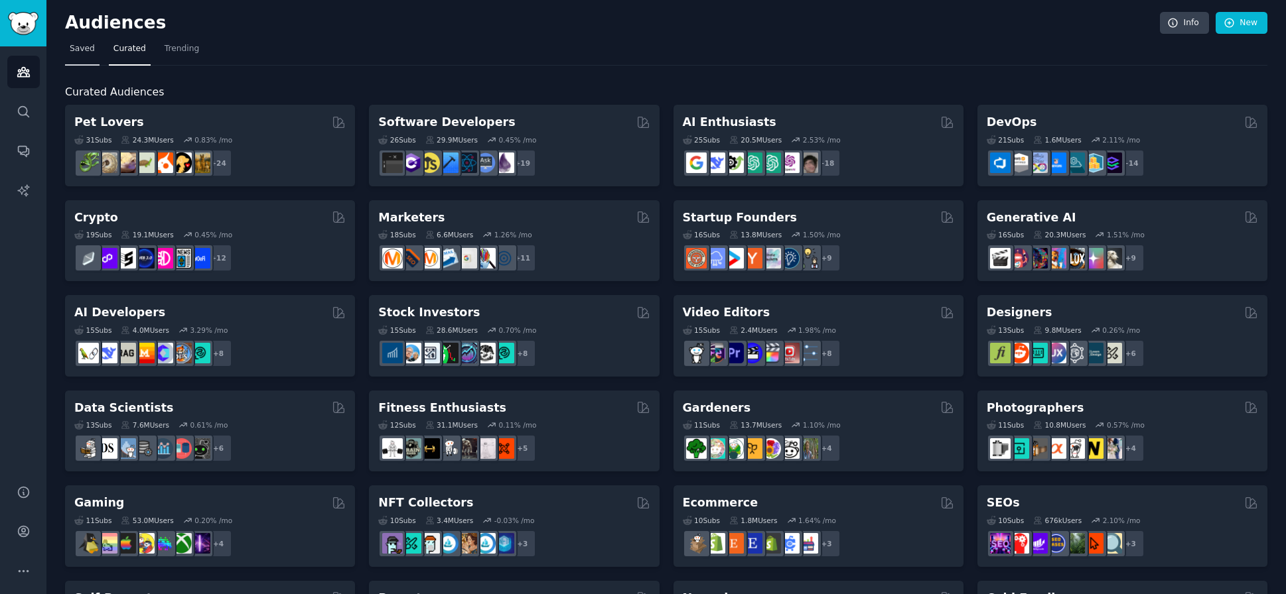
click at [80, 50] on span "Saved" at bounding box center [82, 49] width 25 height 12
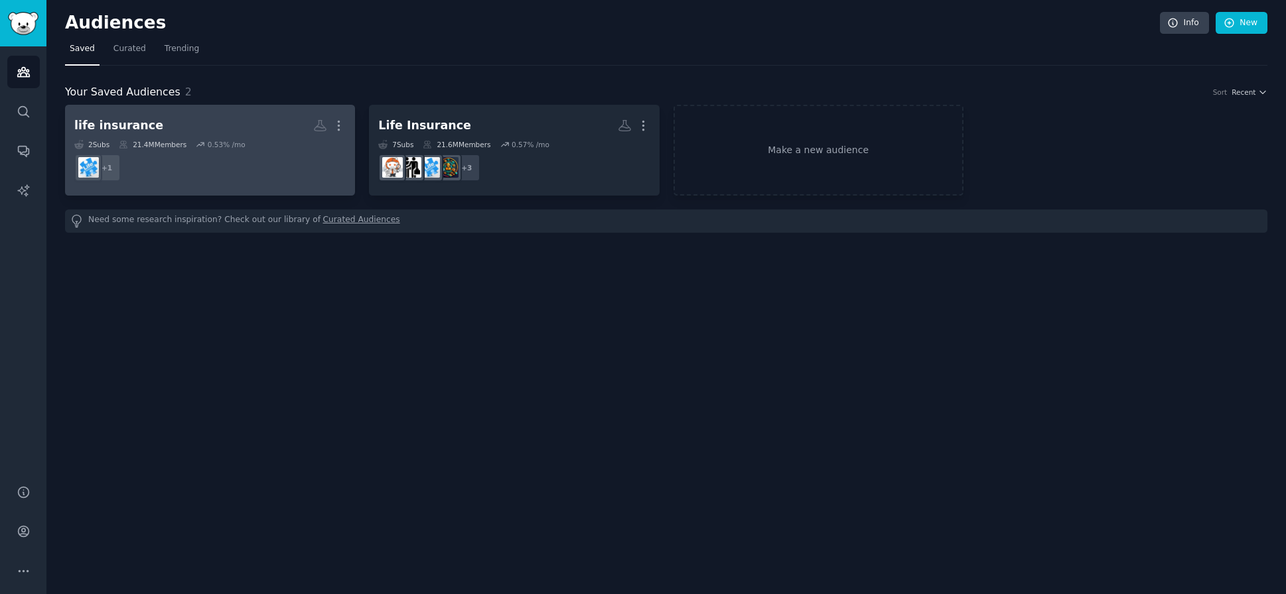
click at [289, 176] on dd "+ 1" at bounding box center [209, 167] width 271 height 37
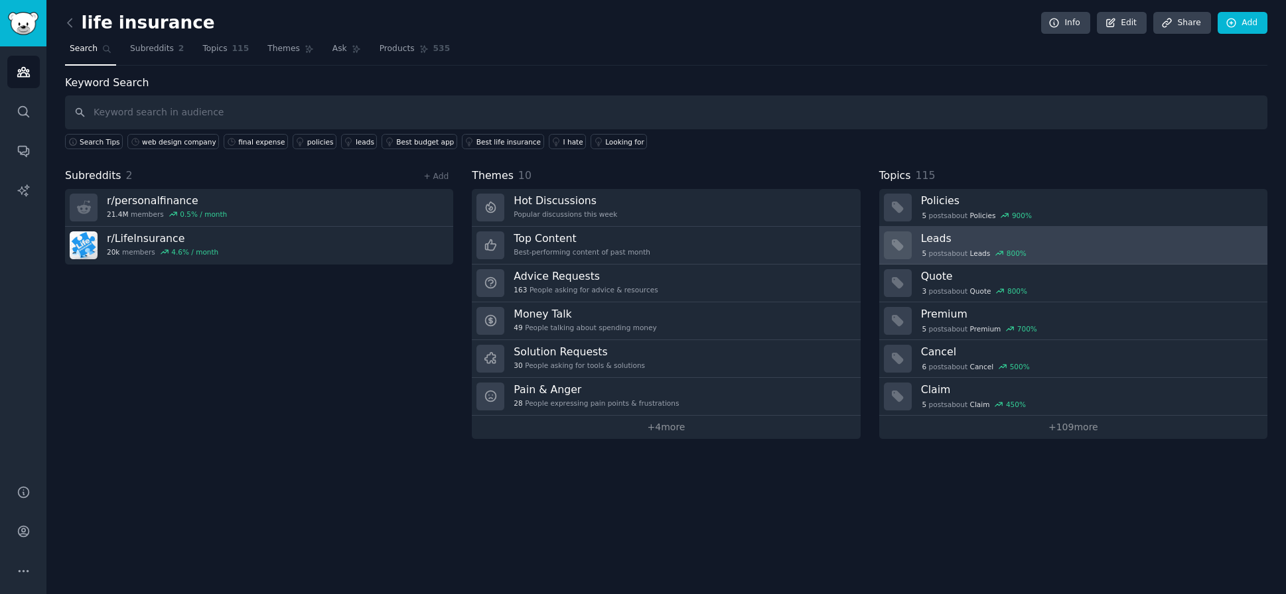
click at [1074, 251] on div "5 post s about Leads 800 %" at bounding box center [1089, 253] width 337 height 12
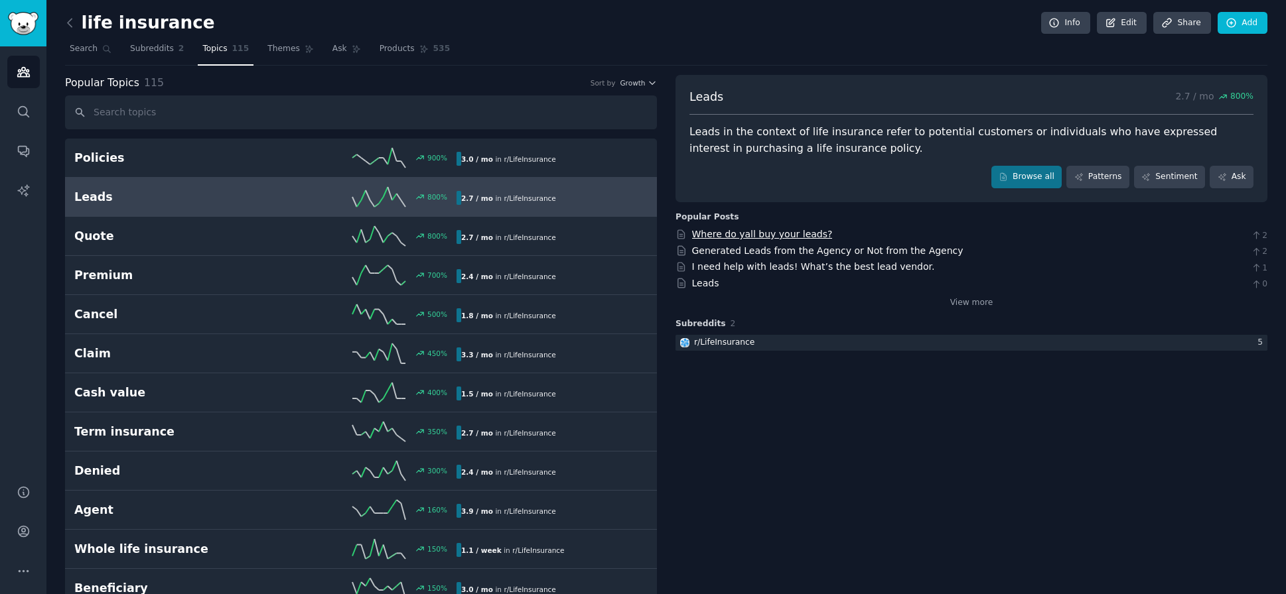
click at [786, 232] on link "Where do yall buy your leads?" at bounding box center [762, 234] width 141 height 11
click at [779, 251] on link "Generated Leads from the Agency or Not from the Agency" at bounding box center [827, 250] width 271 height 11
click at [852, 266] on link "I need help with leads! What’s the best lead vendor." at bounding box center [813, 266] width 243 height 11
click at [713, 283] on link "Leads" at bounding box center [705, 283] width 27 height 11
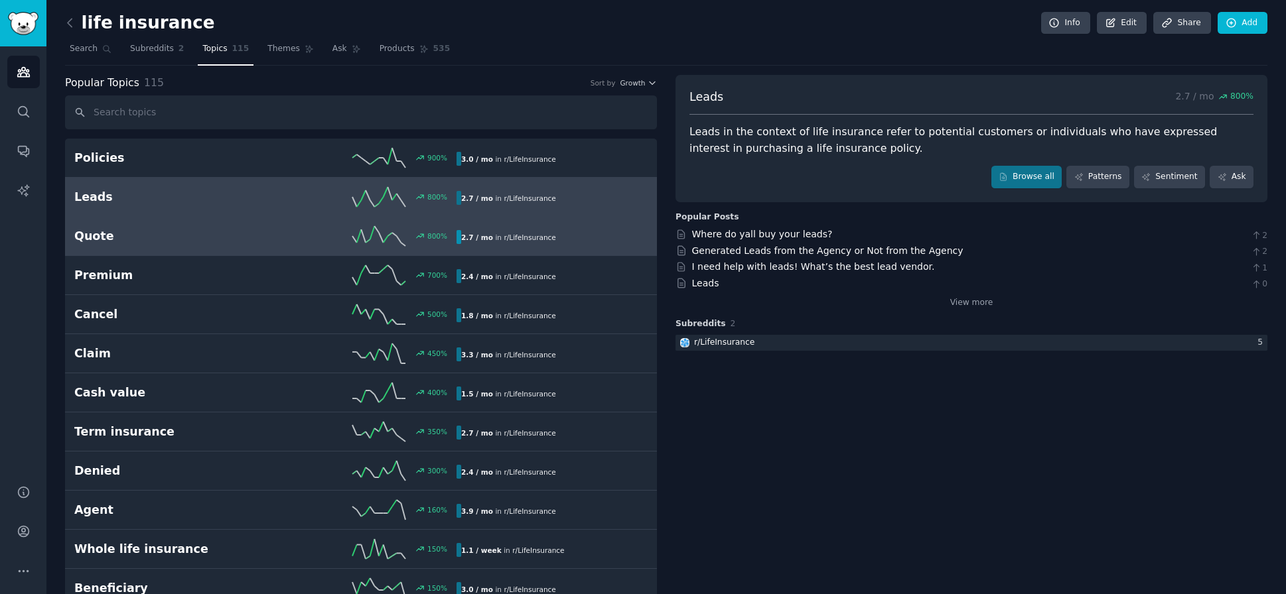
click at [126, 239] on h2 "Quote" at bounding box center [169, 236] width 191 height 17
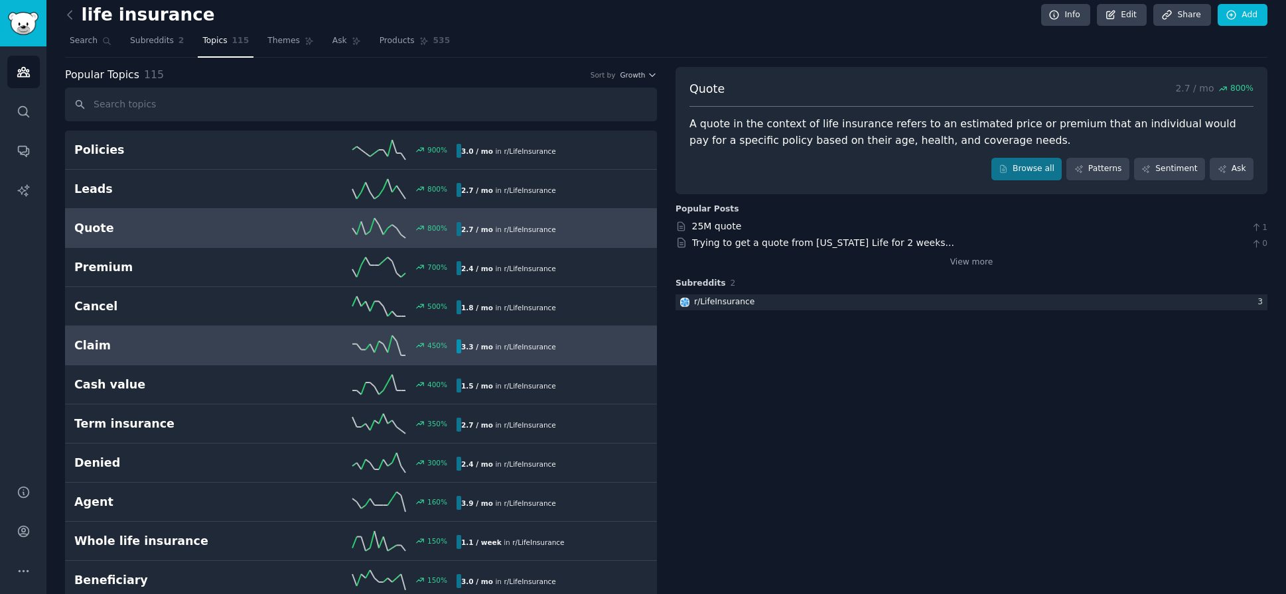
scroll to position [17, 0]
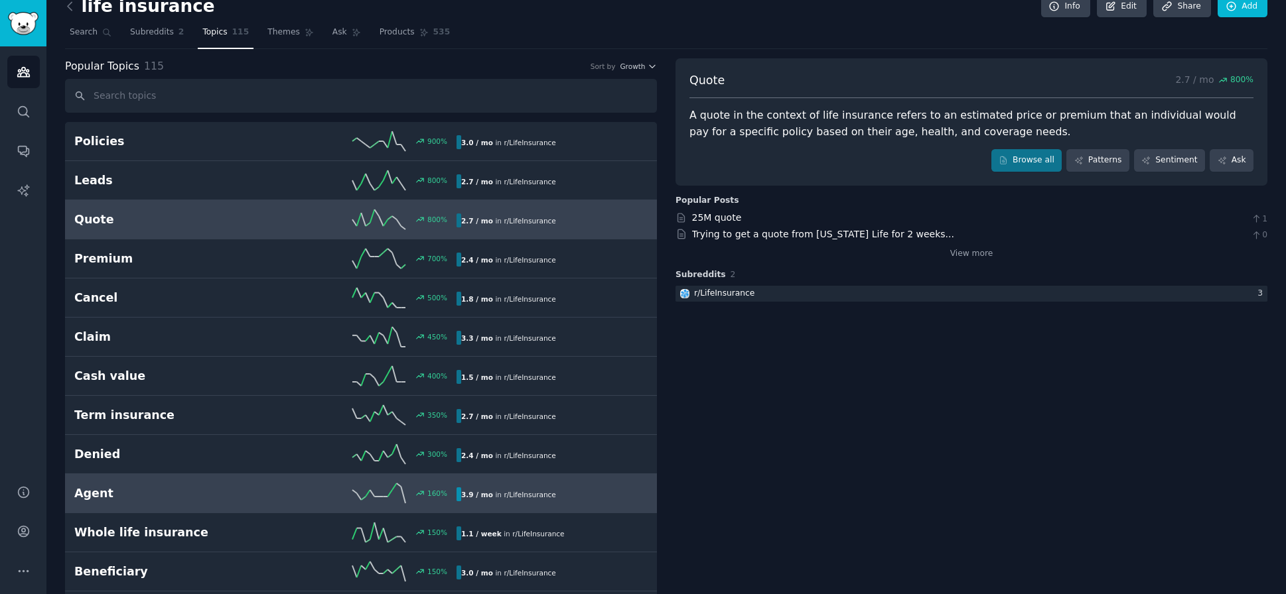
click at [174, 488] on h2 "Agent" at bounding box center [169, 494] width 191 height 17
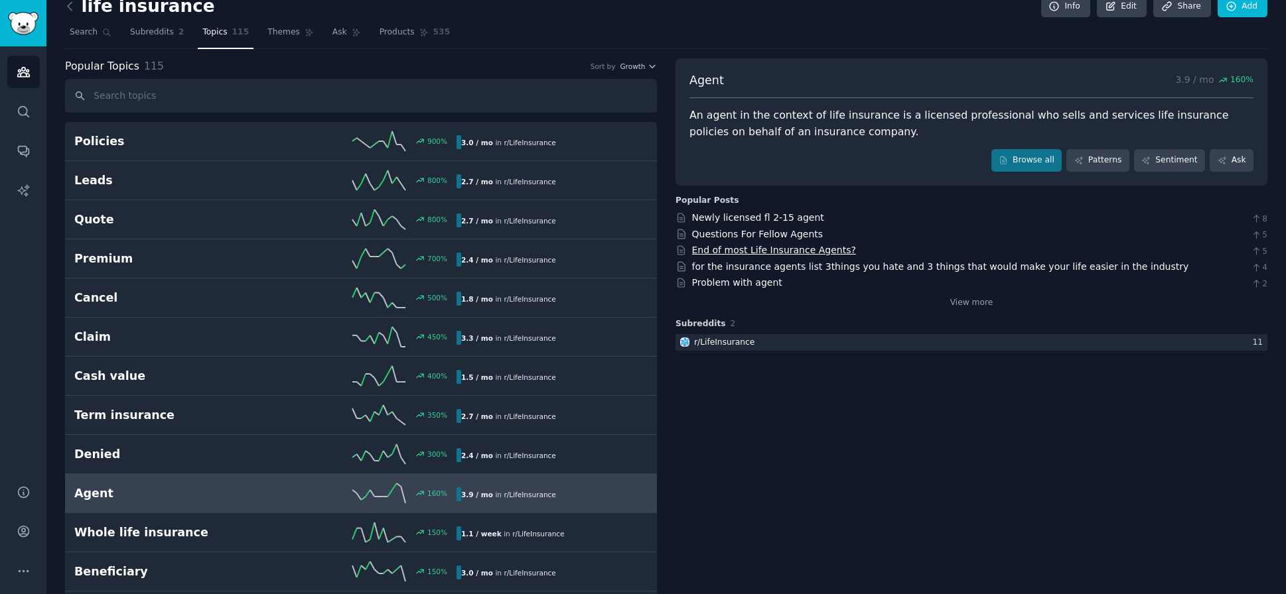
click at [772, 248] on link "End of most Life Insurance Agents?" at bounding box center [774, 250] width 164 height 11
click at [831, 266] on link "for the insurance agents list 3things you hate and 3 things that would make you…" at bounding box center [940, 266] width 497 height 11
